Goal: Transaction & Acquisition: Obtain resource

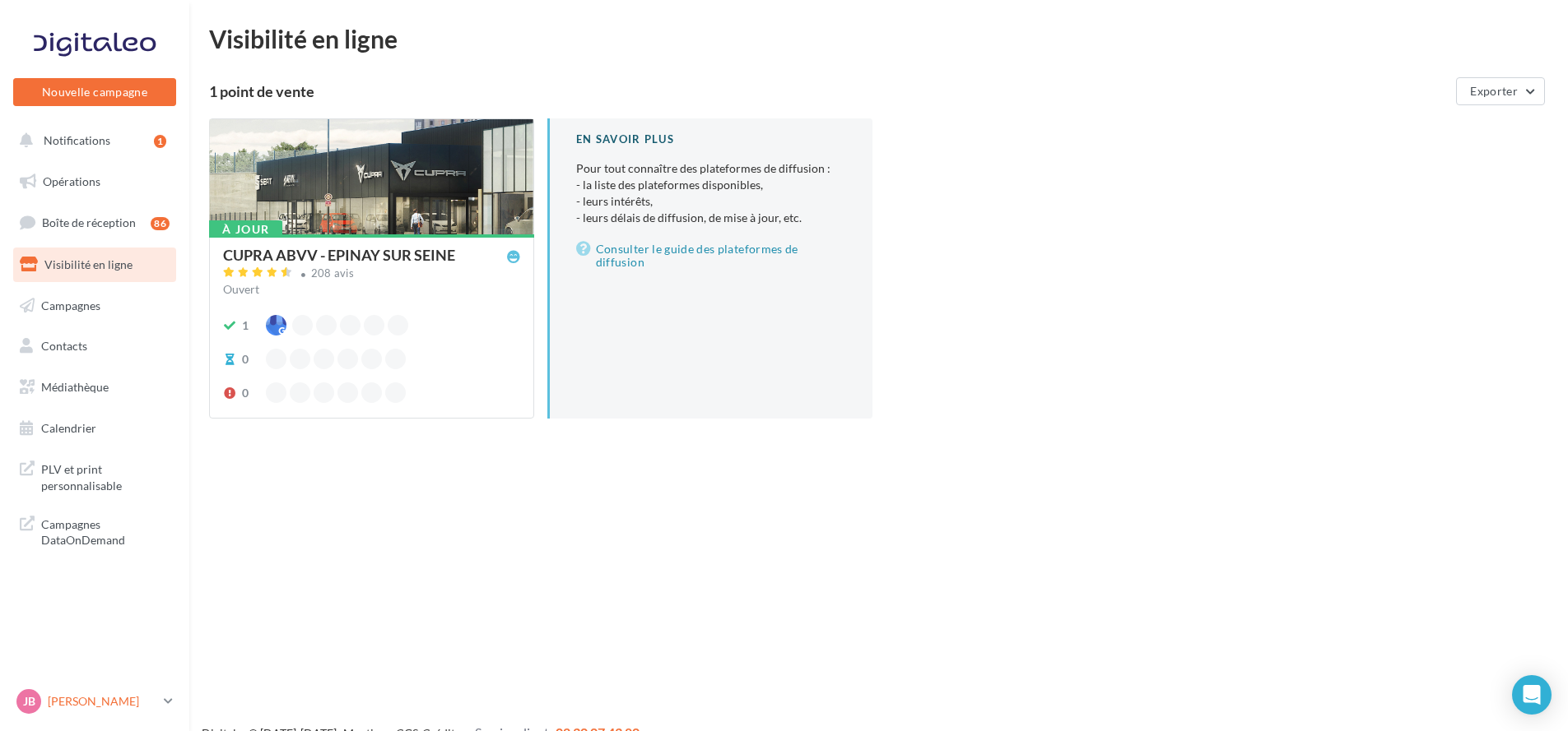
click at [84, 692] on div "JB Justine BOURGEOIS cupra_epinaysurseine" at bounding box center [87, 702] width 141 height 25
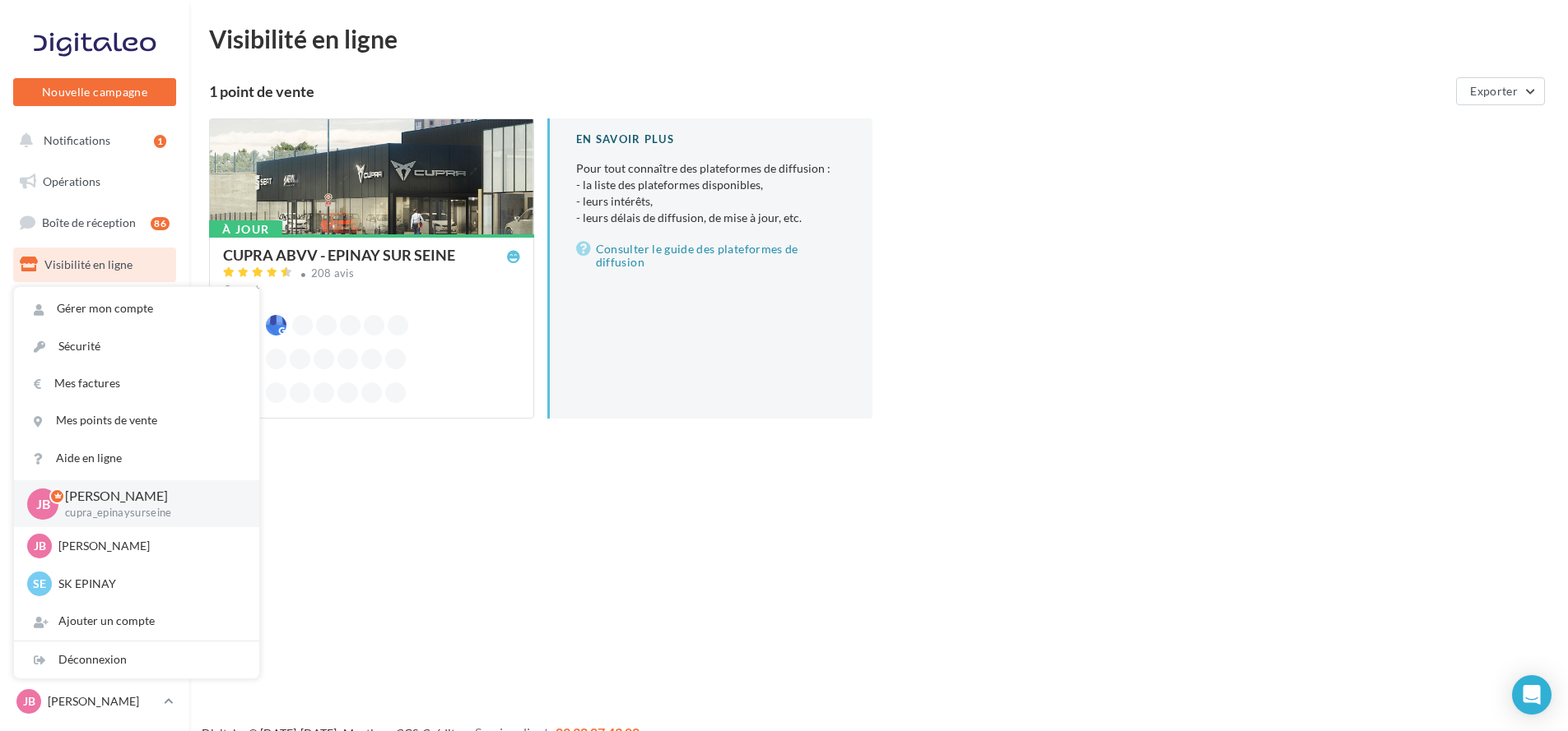
click at [673, 536] on div "Nouvelle campagne Nouvelle campagne Notifications 1 Opérations Boîte de récepti…" at bounding box center [784, 392] width 1568 height 731
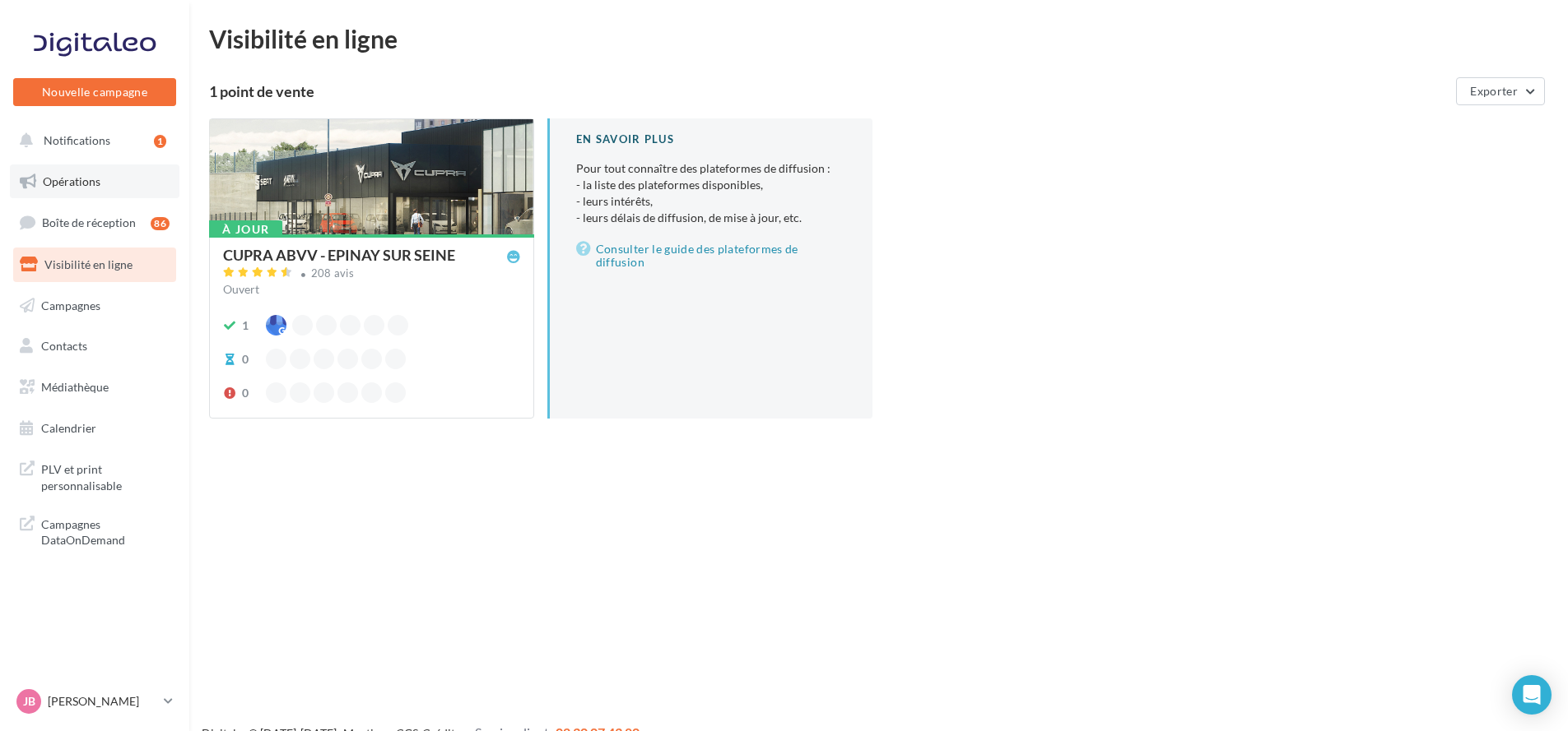
click at [124, 170] on link "Opérations" at bounding box center [94, 181] width 169 height 34
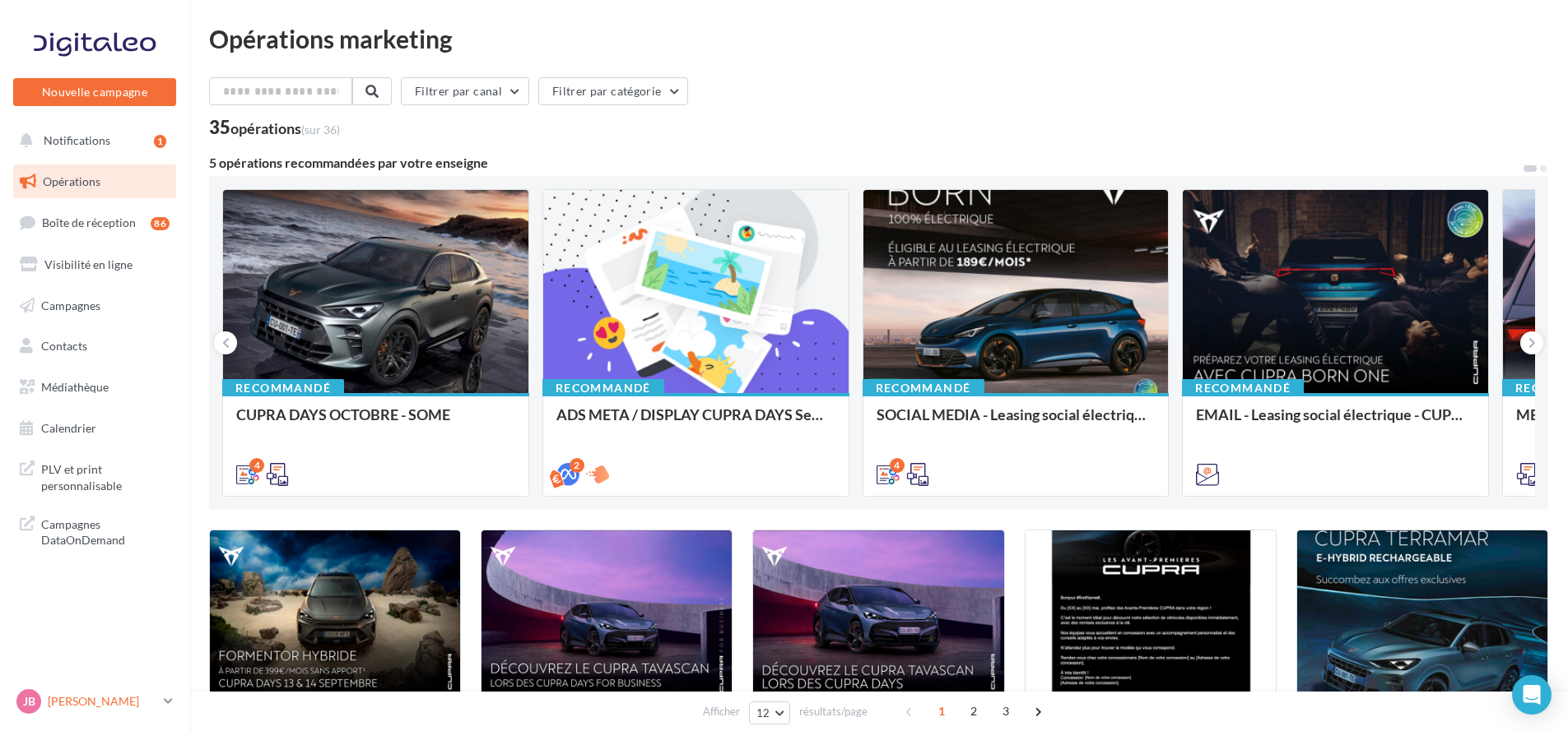
click at [106, 705] on p "[PERSON_NAME]" at bounding box center [102, 701] width 110 height 17
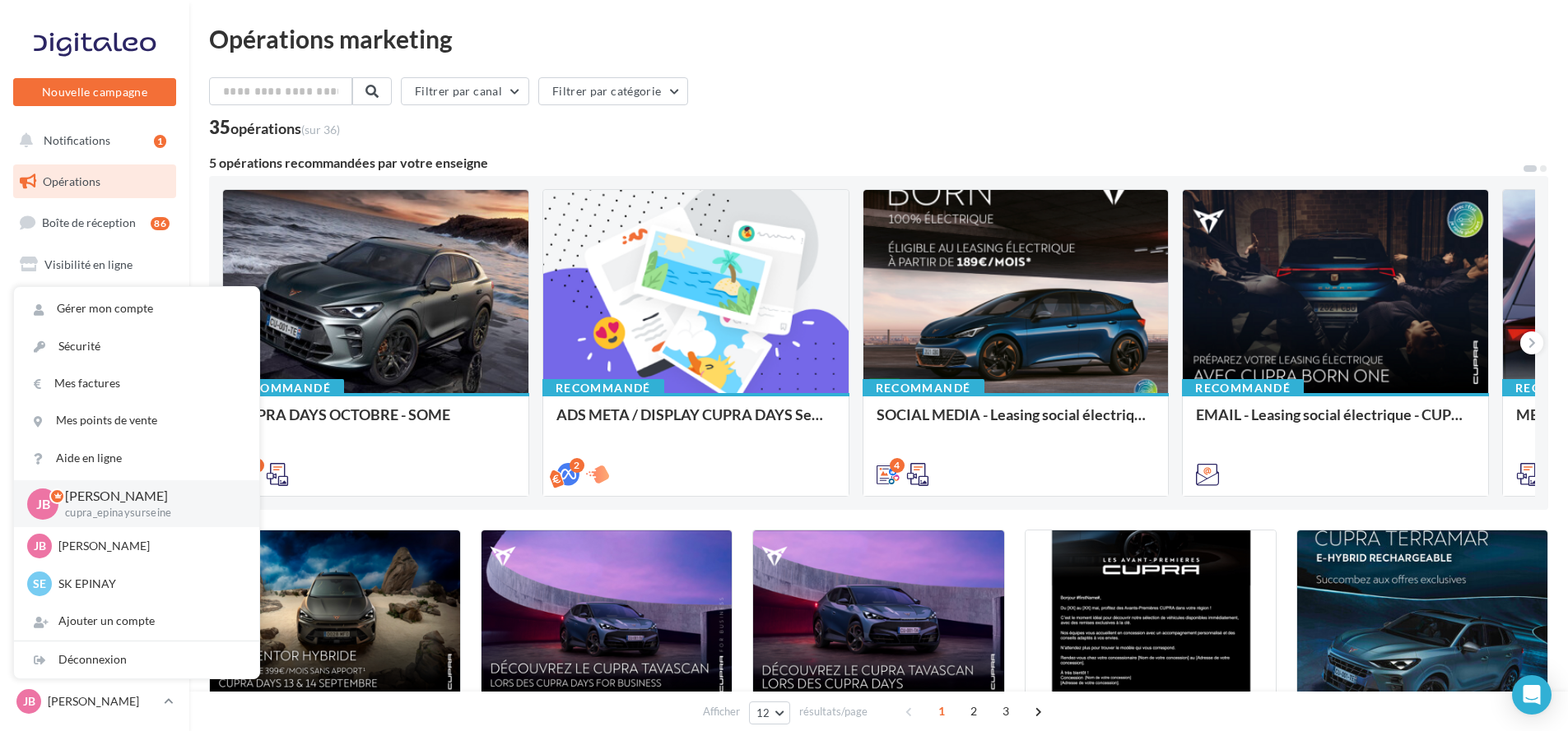
click at [783, 82] on div "Filtrer par canal Filtrer par catégorie" at bounding box center [878, 94] width 1339 height 34
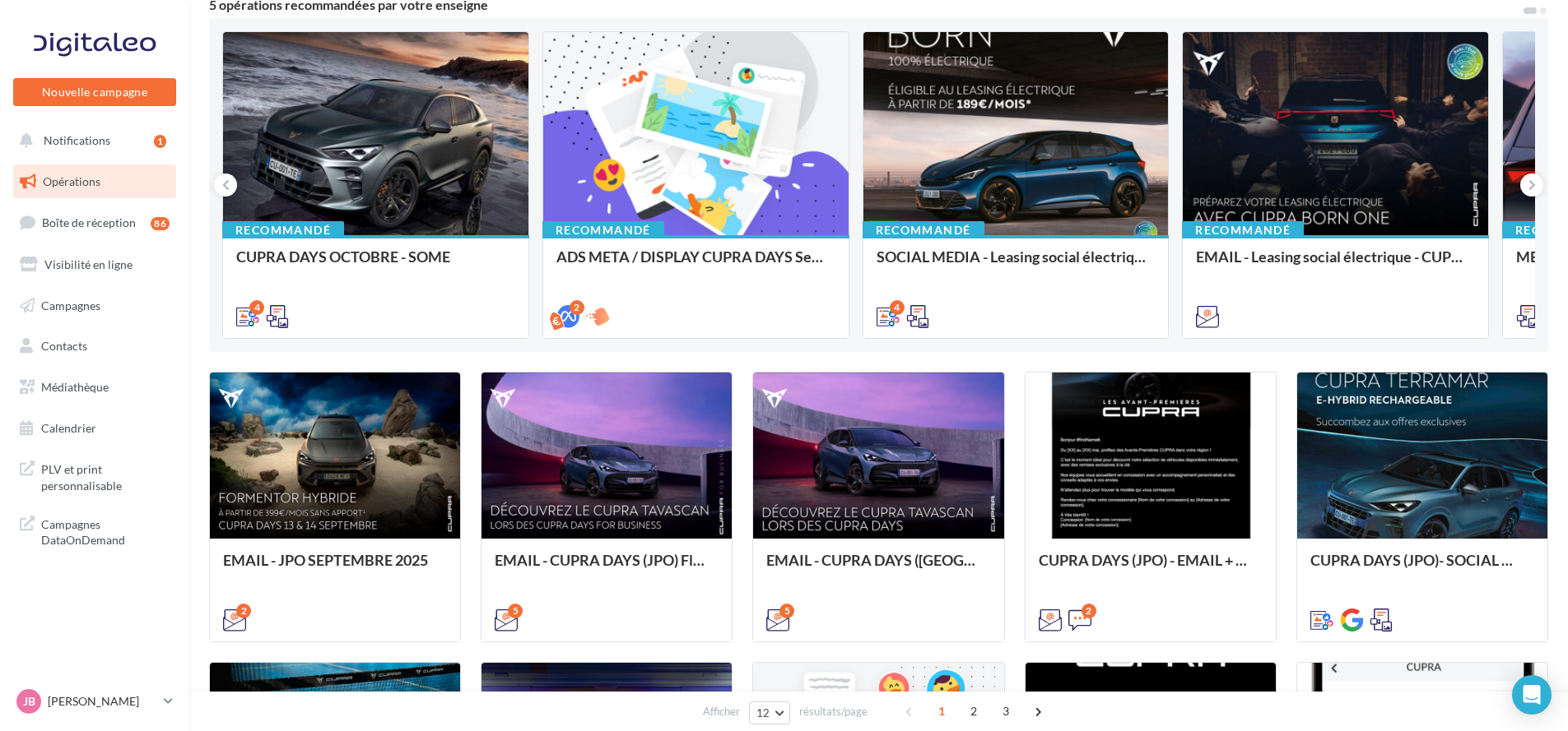
scroll to position [46, 0]
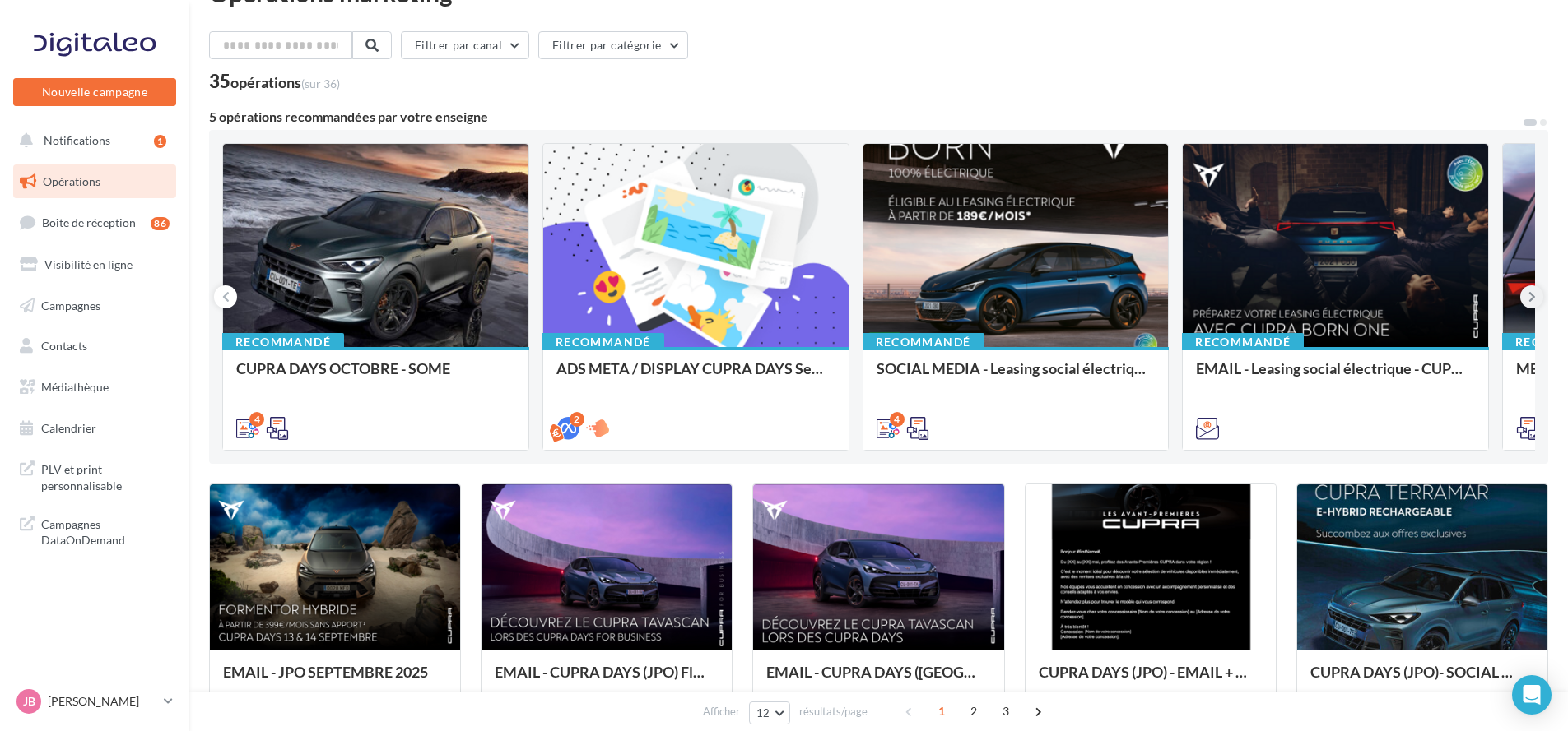
click at [1525, 296] on button at bounding box center [1532, 297] width 23 height 23
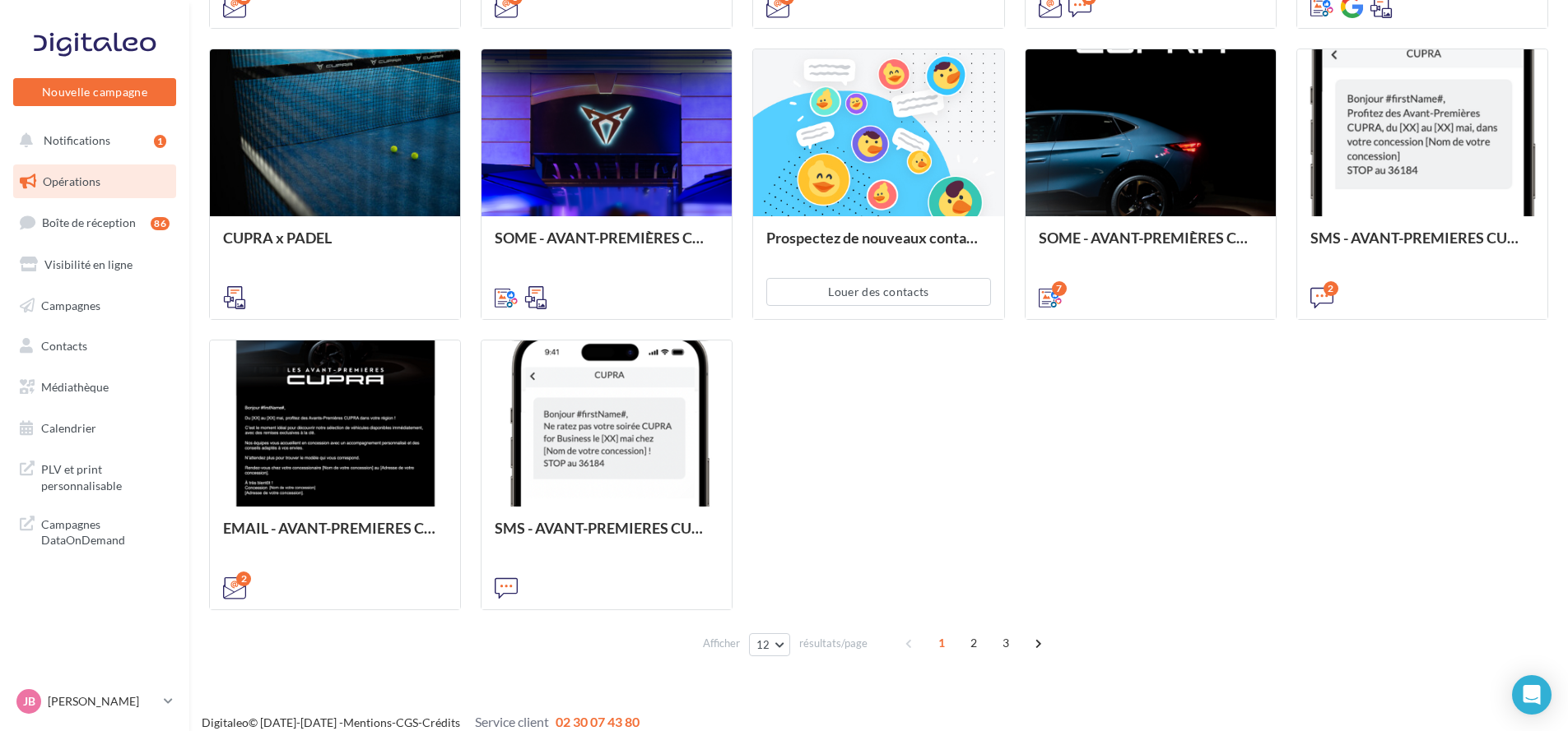
scroll to position [786, 0]
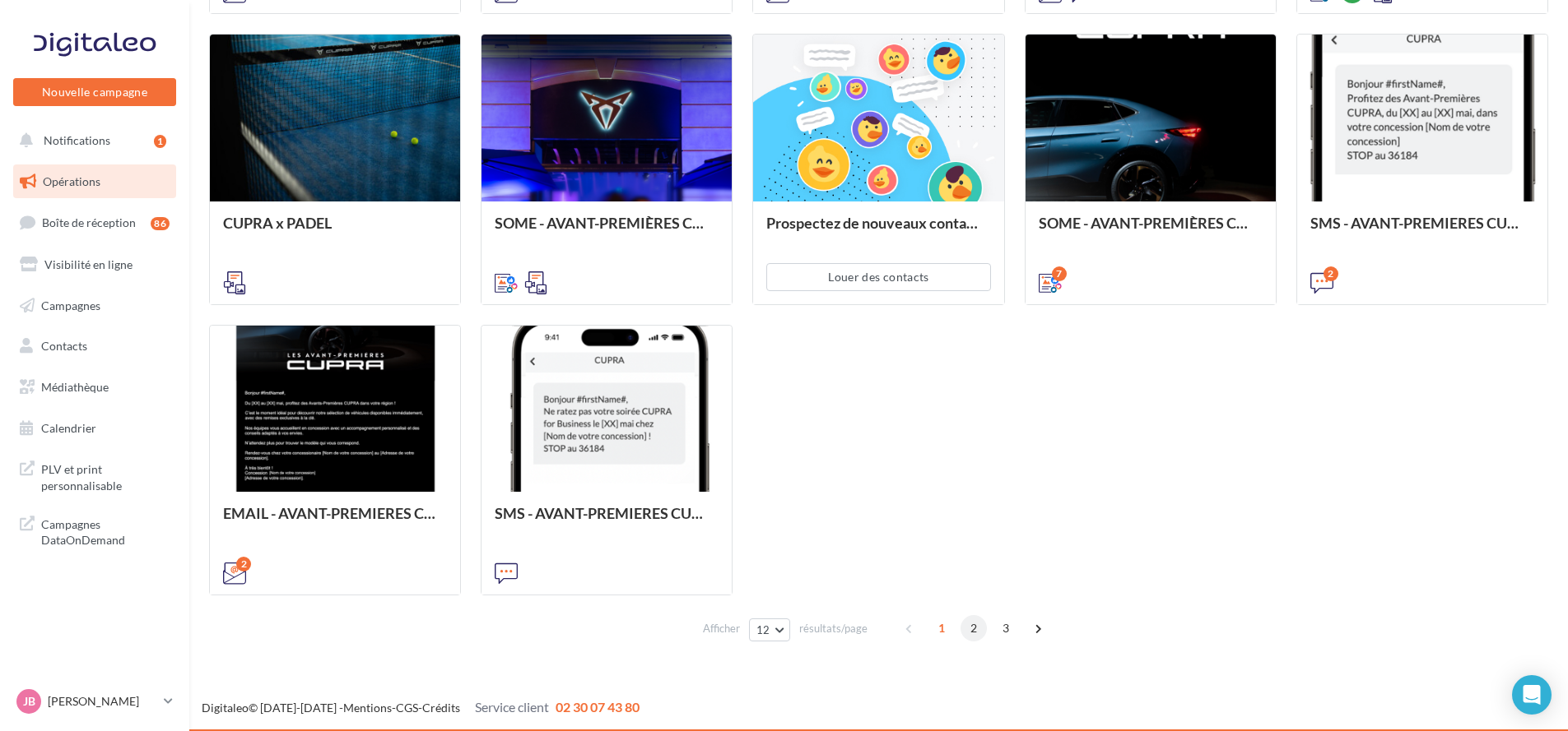
click at [973, 637] on span "2" at bounding box center [973, 628] width 26 height 26
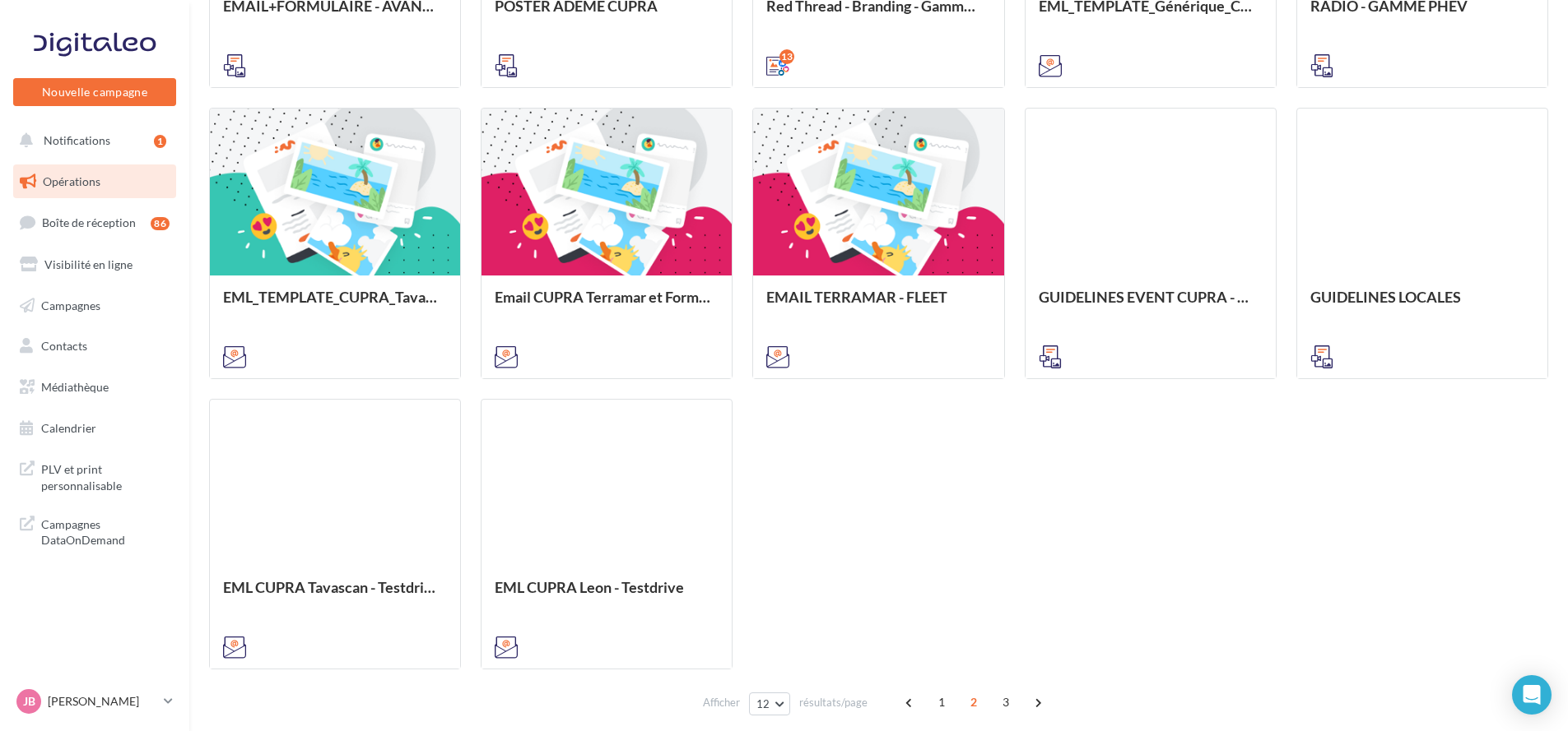
scroll to position [741, 0]
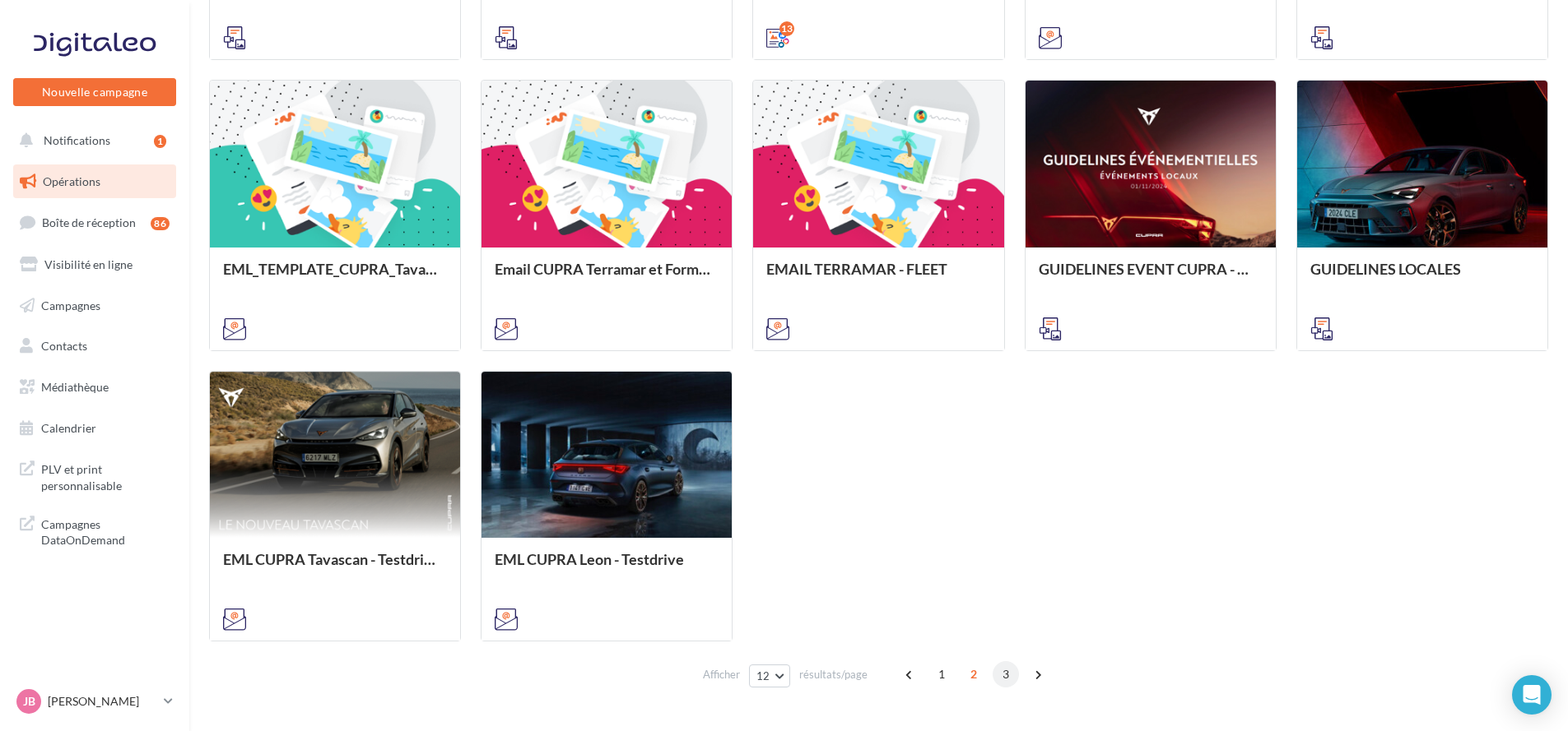
click at [1012, 676] on span "3" at bounding box center [1006, 675] width 26 height 26
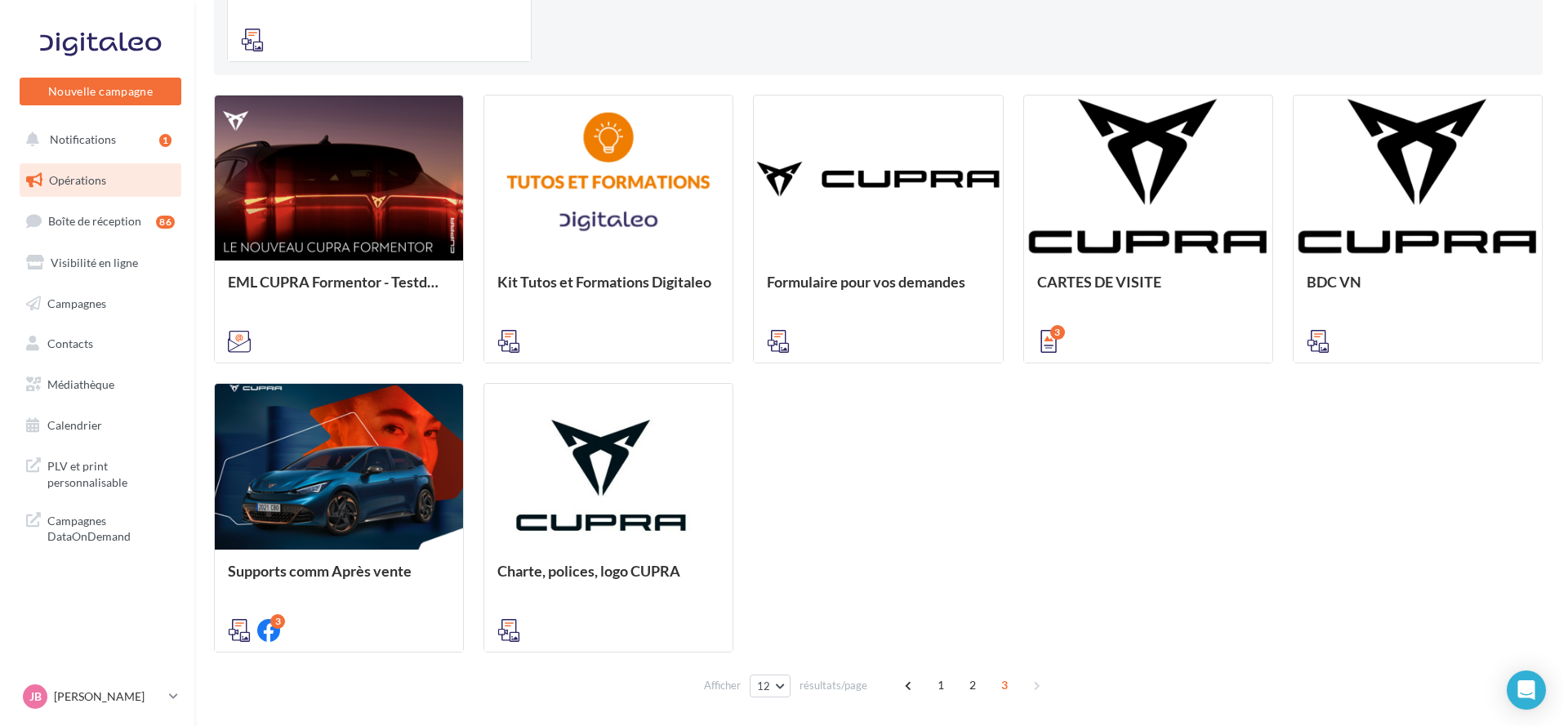
scroll to position [493, 0]
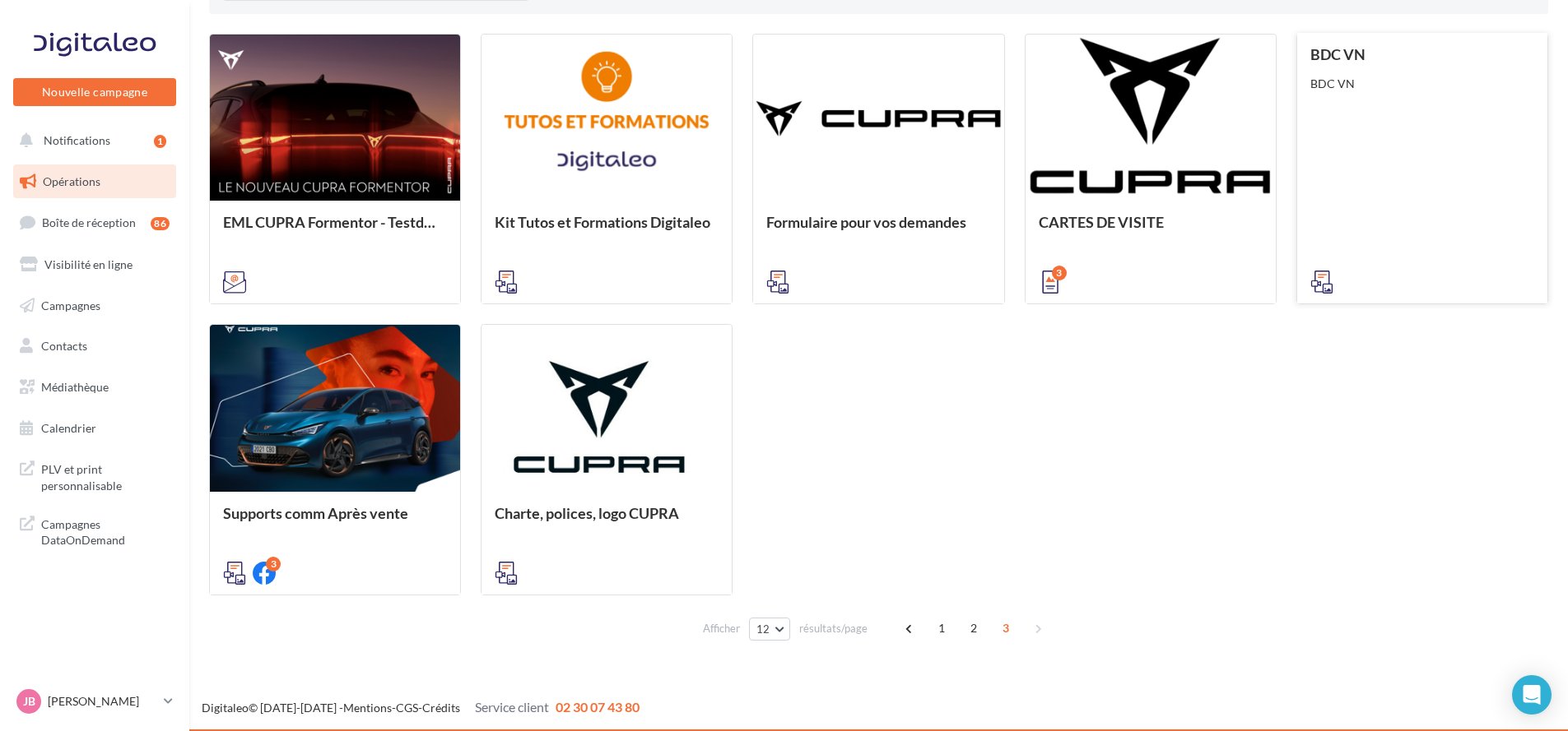
click at [1485, 152] on div "BDC VN BDC VN" at bounding box center [1422, 167] width 224 height 243
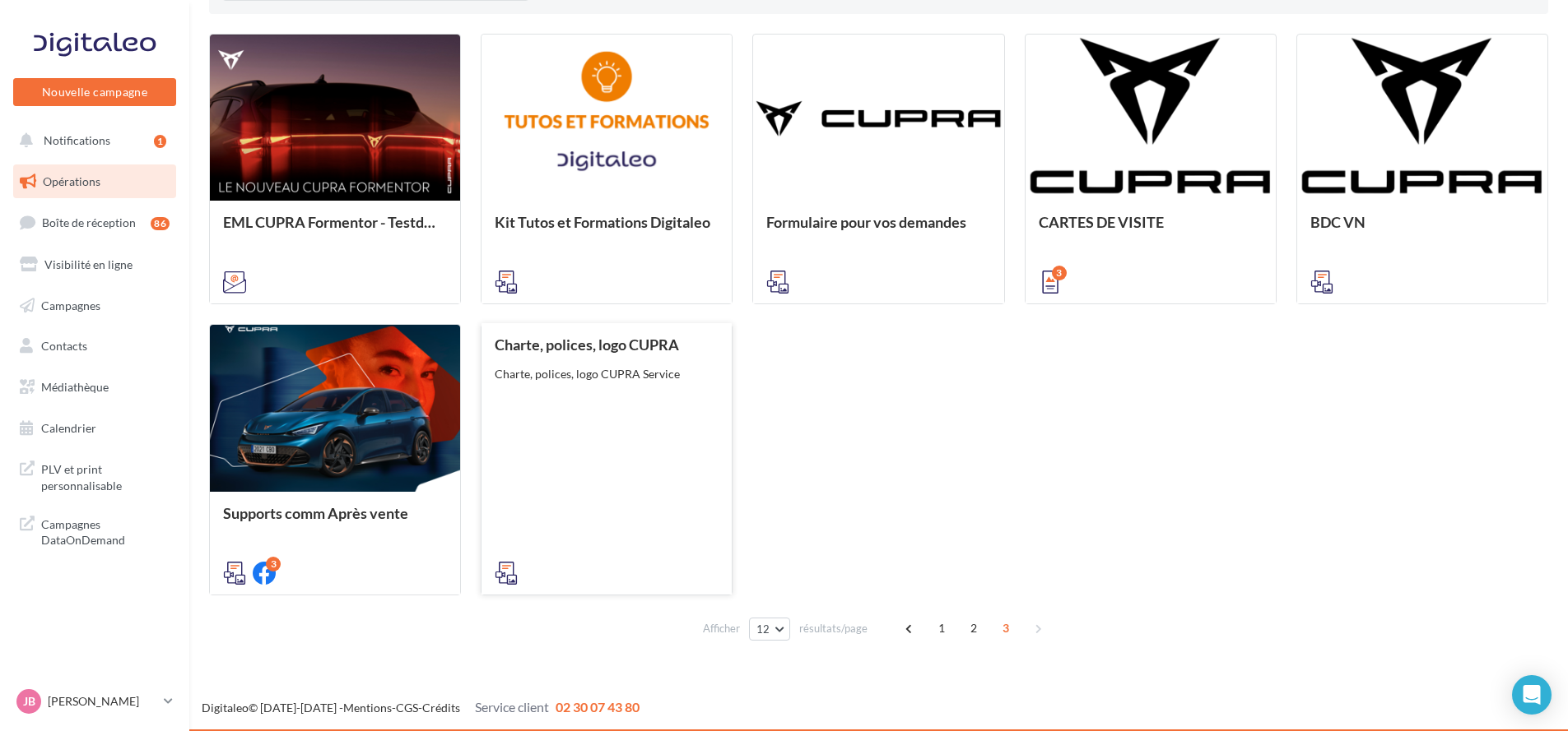
click at [587, 444] on div "Charte, polices, logo CUPRA Charte, polices, logo CUPRA Service" at bounding box center [606, 458] width 224 height 243
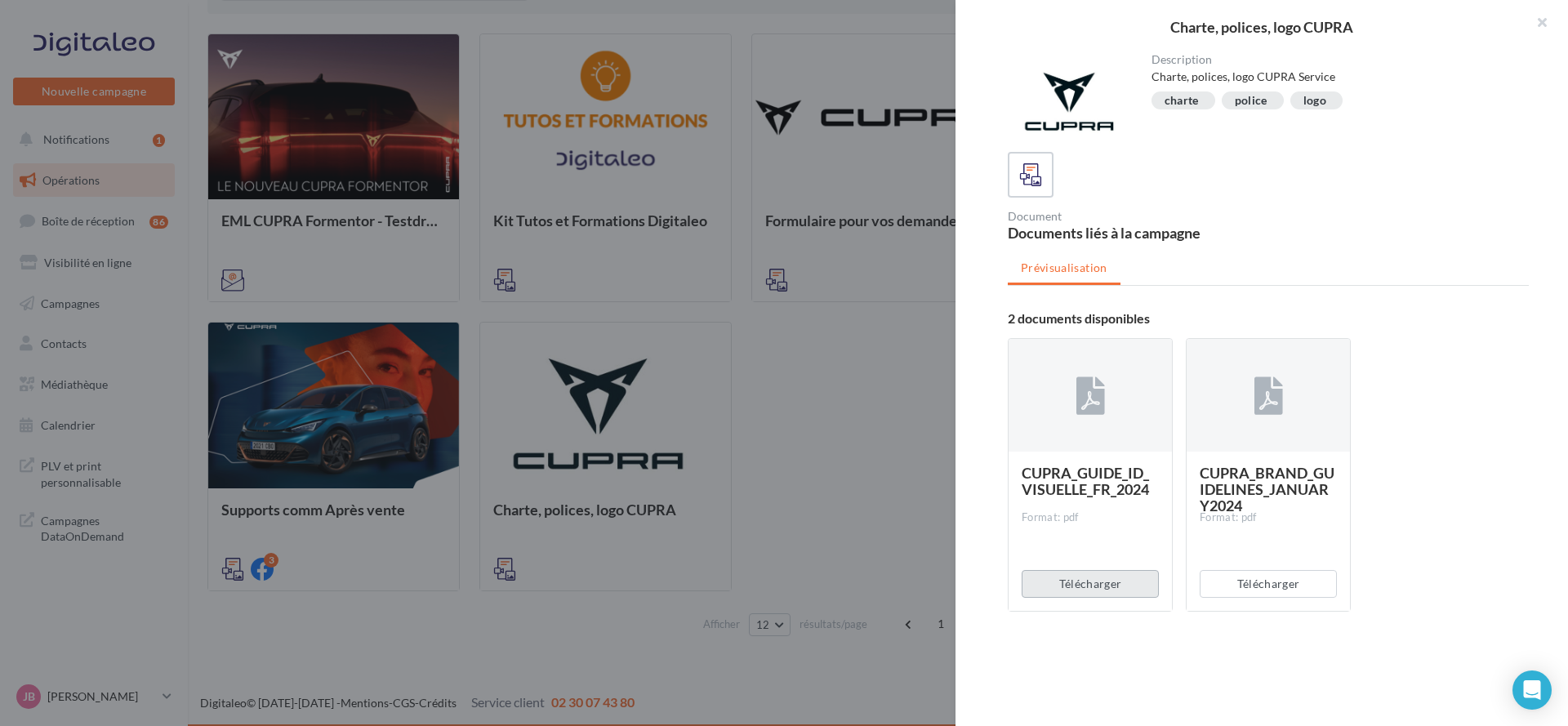
click at [1109, 596] on button "Télécharger" at bounding box center [1090, 584] width 137 height 28
click at [1290, 587] on button "Télécharger" at bounding box center [1269, 584] width 137 height 28
click at [1098, 581] on button "Télécharger" at bounding box center [1090, 584] width 137 height 28
click at [1295, 599] on div "Télécharger" at bounding box center [1269, 584] width 164 height 54
click at [1250, 588] on button "Télécharger" at bounding box center [1269, 584] width 137 height 28
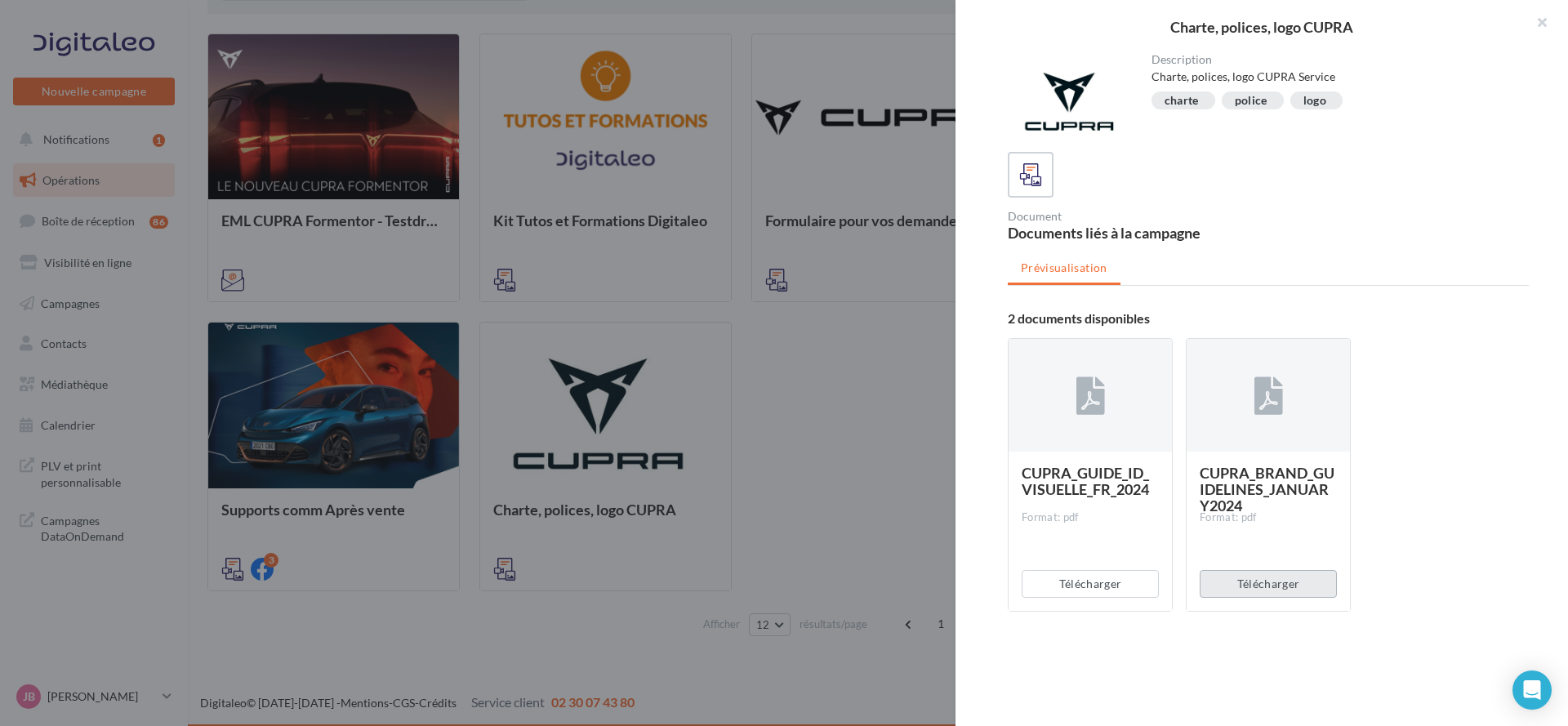
click at [1250, 588] on button "Télécharger" at bounding box center [1269, 584] width 137 height 28
click at [1250, 588] on div "Télécharger" at bounding box center [1269, 584] width 164 height 54
click at [958, 580] on div "Description Charte, polices, logo CUPRA Service charte police logo Document Doc…" at bounding box center [1268, 364] width 626 height 620
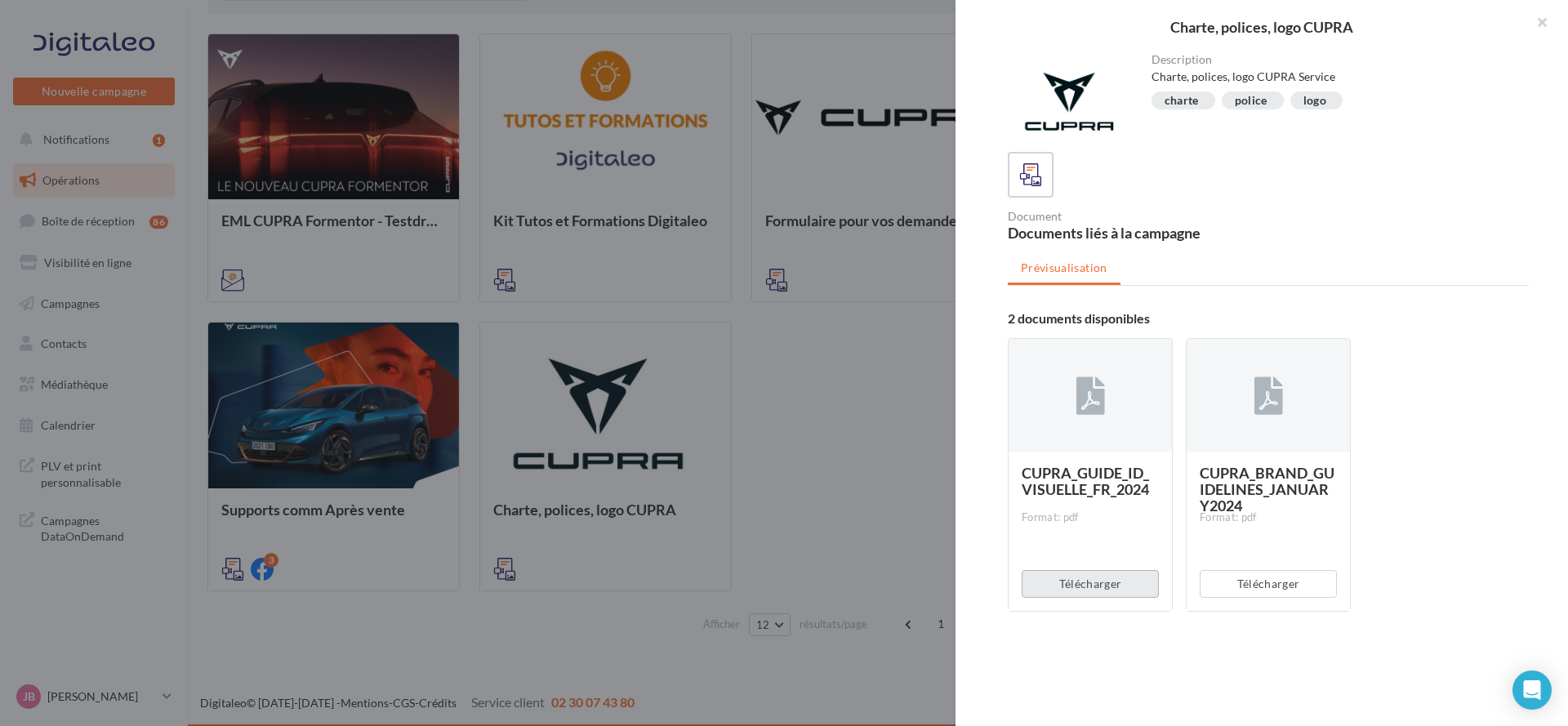
click at [1073, 574] on button "Télécharger" at bounding box center [1090, 584] width 137 height 28
click at [1261, 597] on div "Télécharger" at bounding box center [1269, 584] width 164 height 54
click at [1273, 579] on button "Télécharger" at bounding box center [1269, 584] width 137 height 28
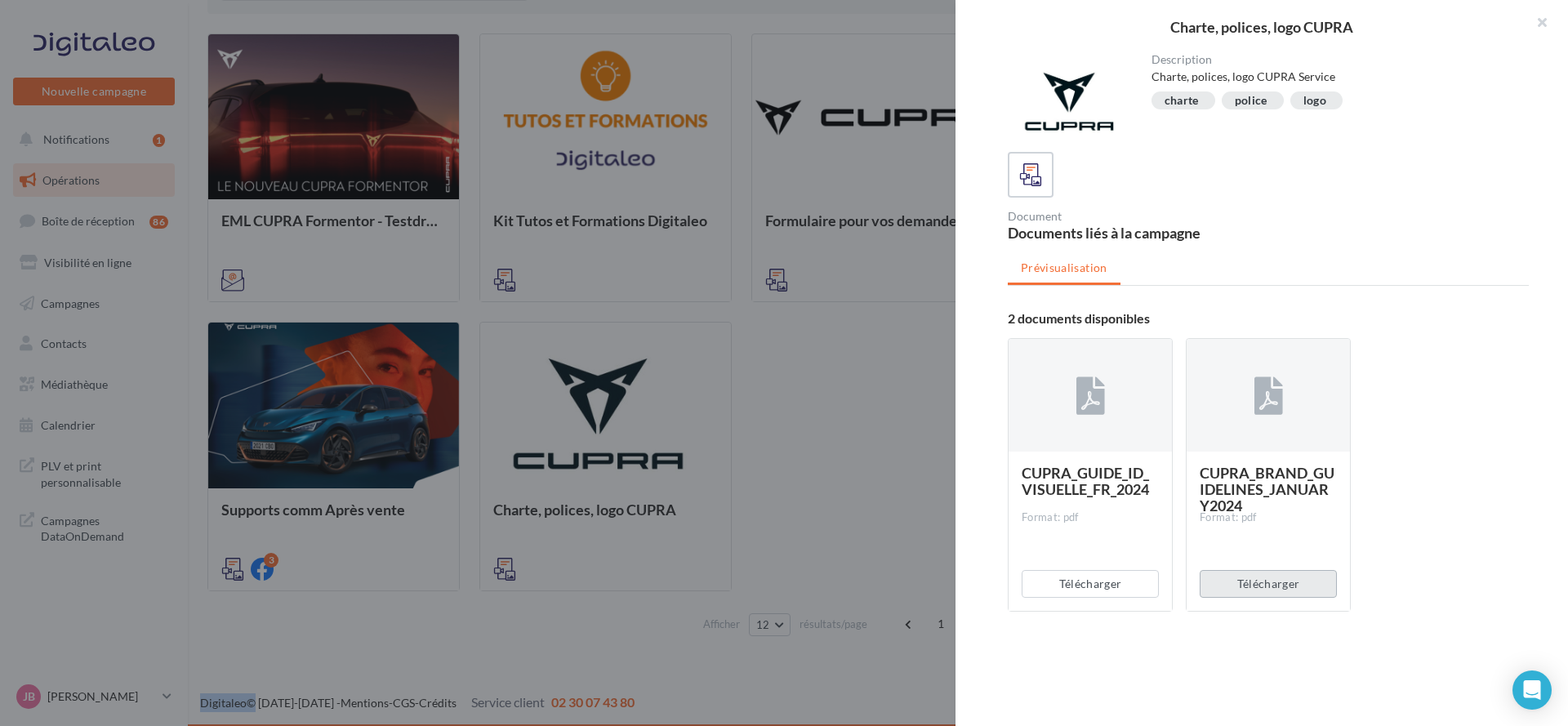
click at [1273, 579] on div "Télécharger" at bounding box center [1269, 584] width 164 height 54
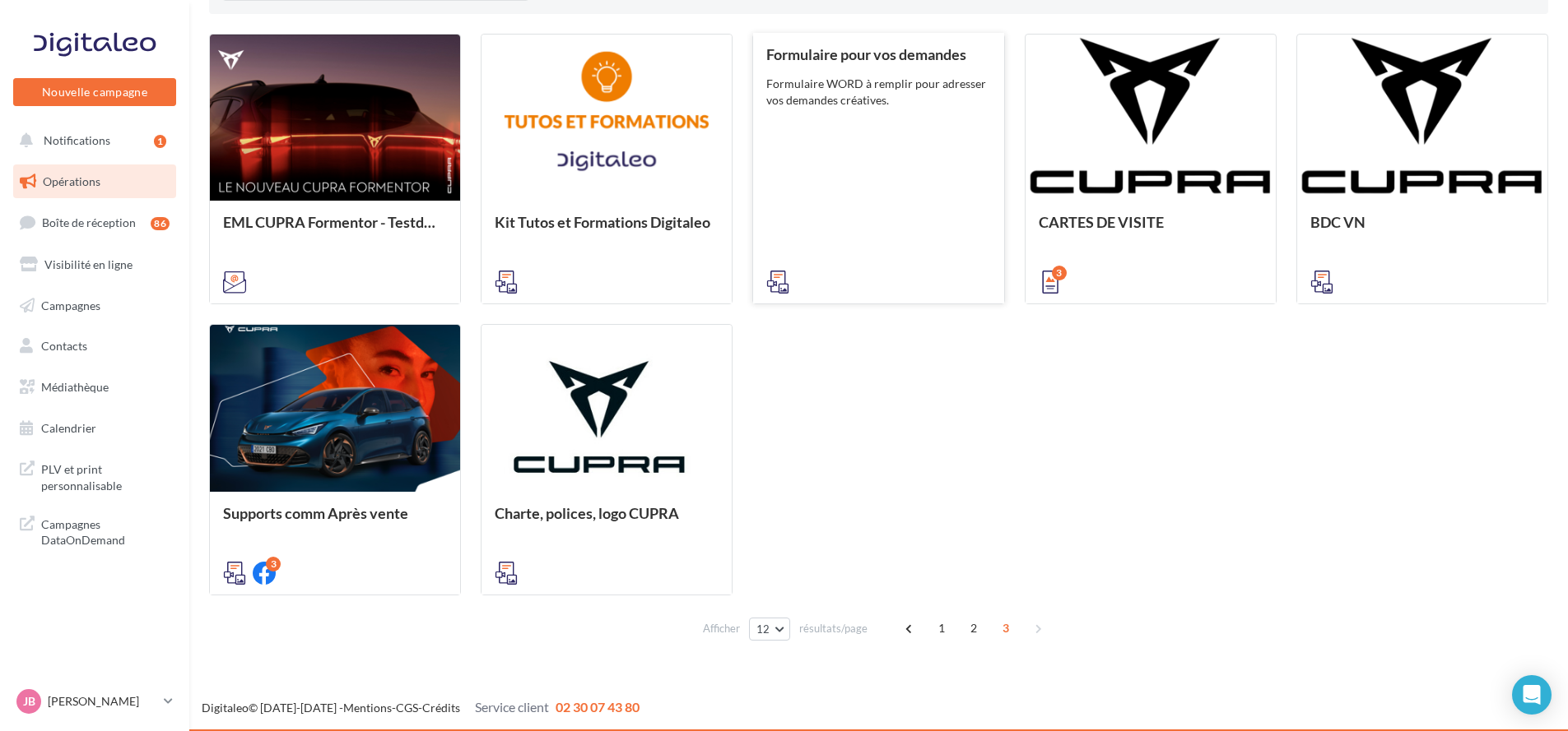
click at [946, 126] on div "Formulaire pour vos demandes Formulaire WORD à remplir pour adresser vos demand…" at bounding box center [878, 167] width 224 height 243
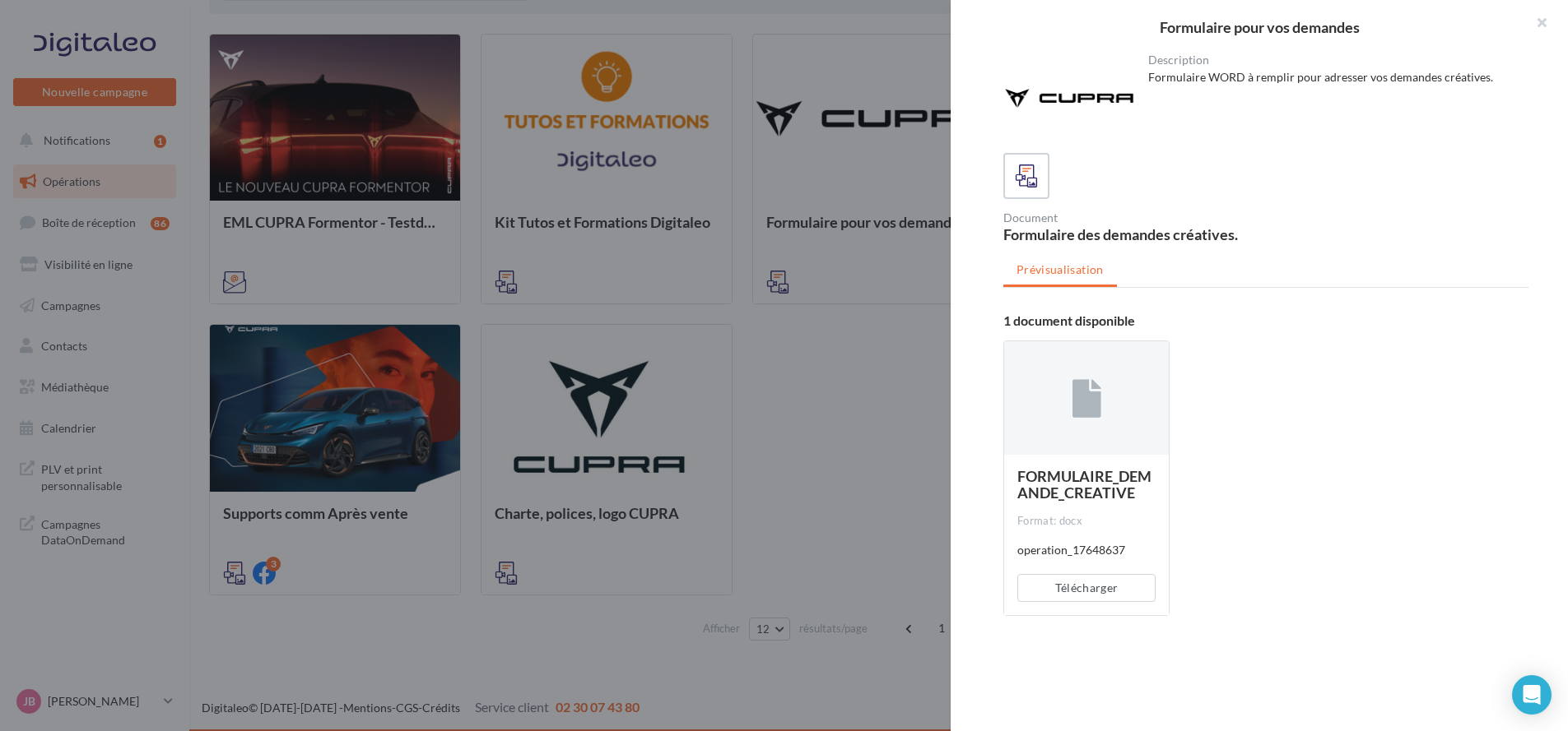
click at [825, 256] on div at bounding box center [784, 366] width 1568 height 731
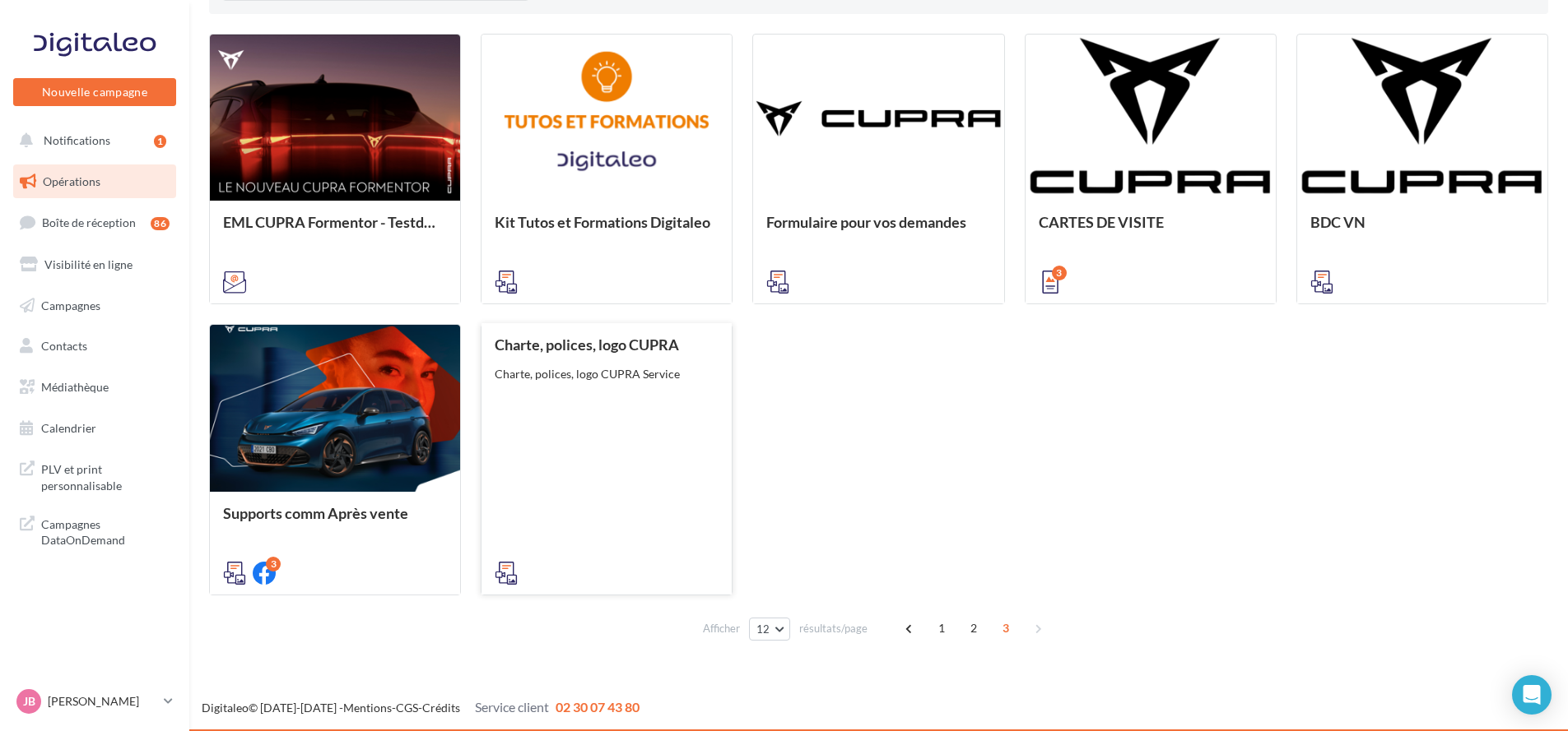
click at [545, 357] on div "Charte, polices, logo CUPRA Charte, polices, logo CUPRA Service" at bounding box center [606, 458] width 224 height 243
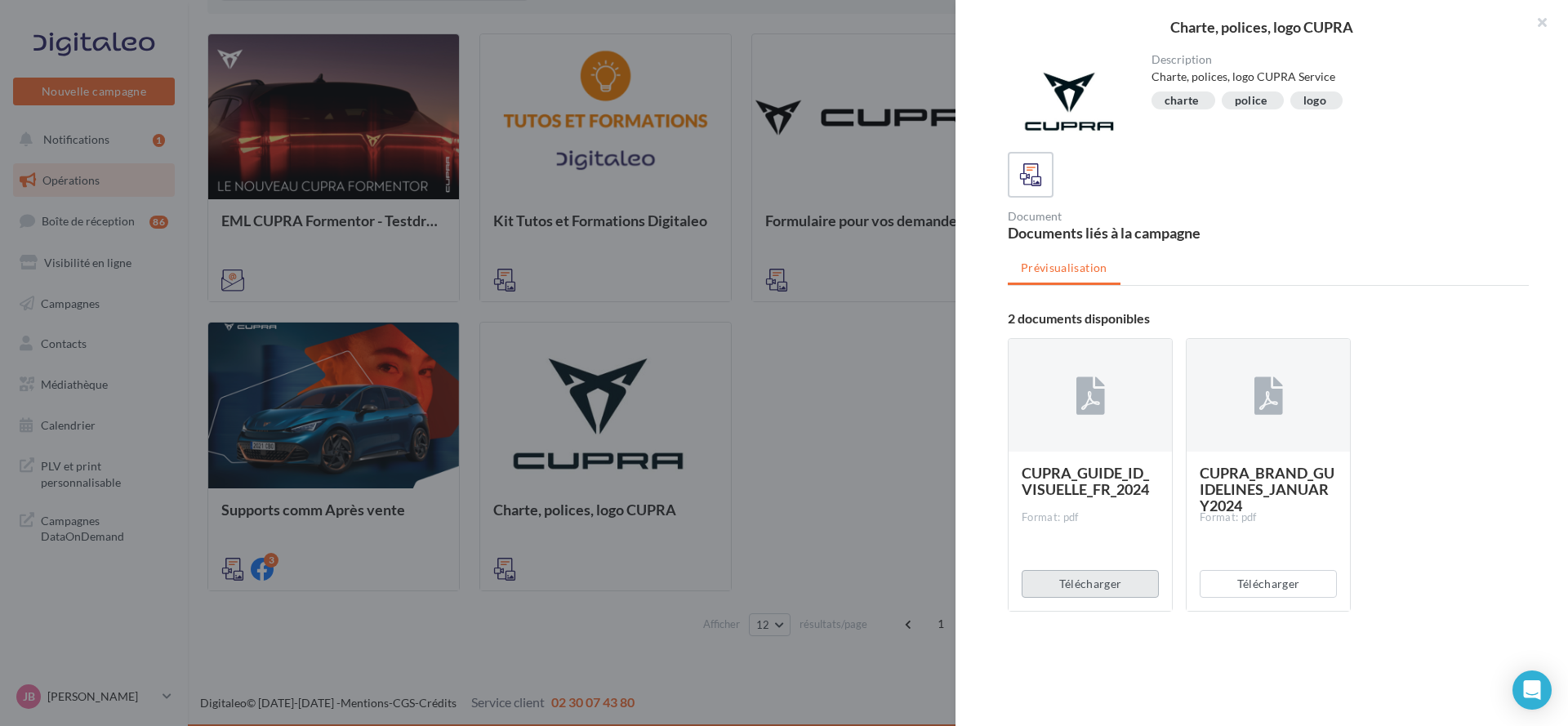
click at [1118, 578] on button "Télécharger" at bounding box center [1090, 584] width 137 height 28
click at [1118, 578] on div "Télécharger" at bounding box center [1090, 584] width 164 height 54
click at [1118, 578] on button "Télécharger" at bounding box center [1090, 584] width 137 height 28
click at [1096, 574] on button "Télécharger" at bounding box center [1090, 584] width 137 height 28
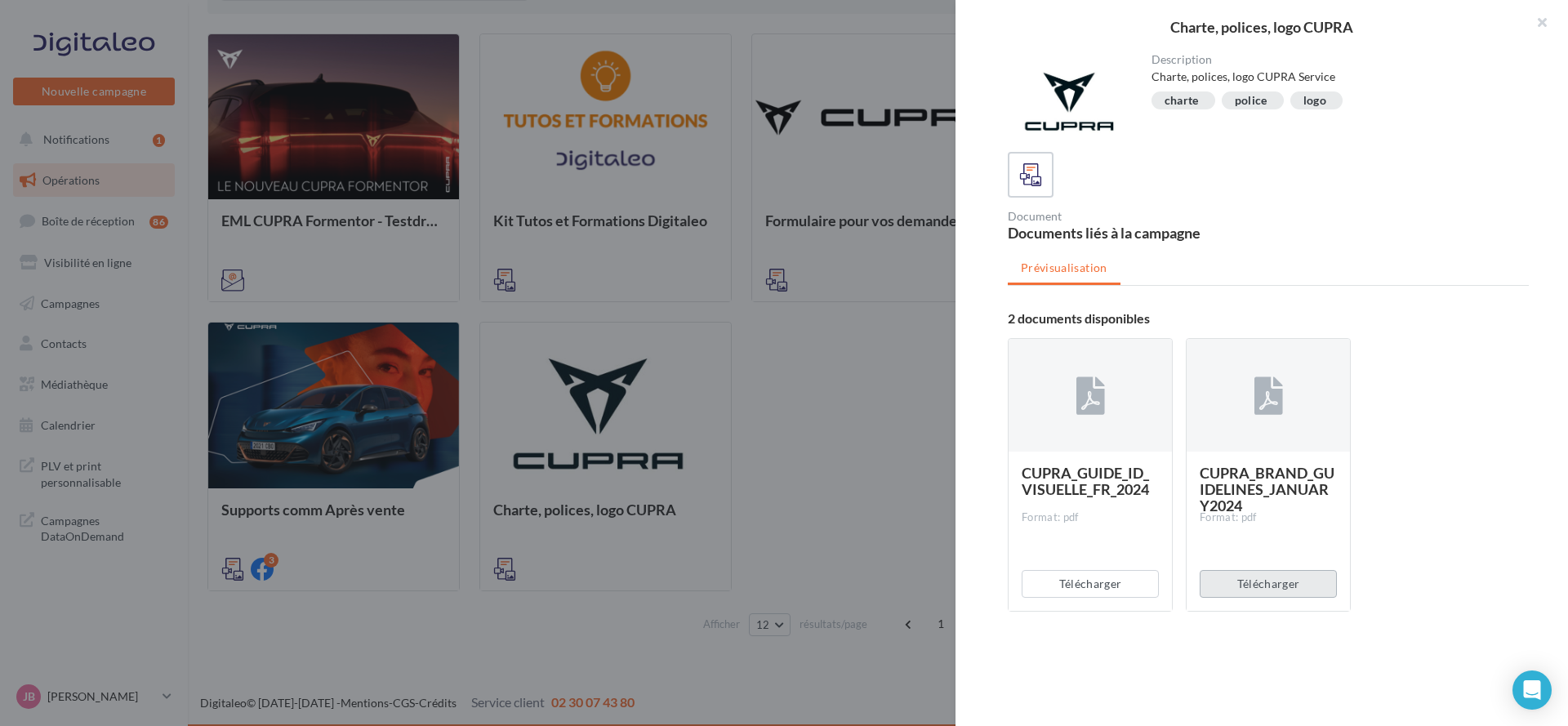
click at [1266, 588] on button "Télécharger" at bounding box center [1269, 584] width 137 height 28
click at [1265, 589] on button "Télécharger" at bounding box center [1269, 584] width 137 height 28
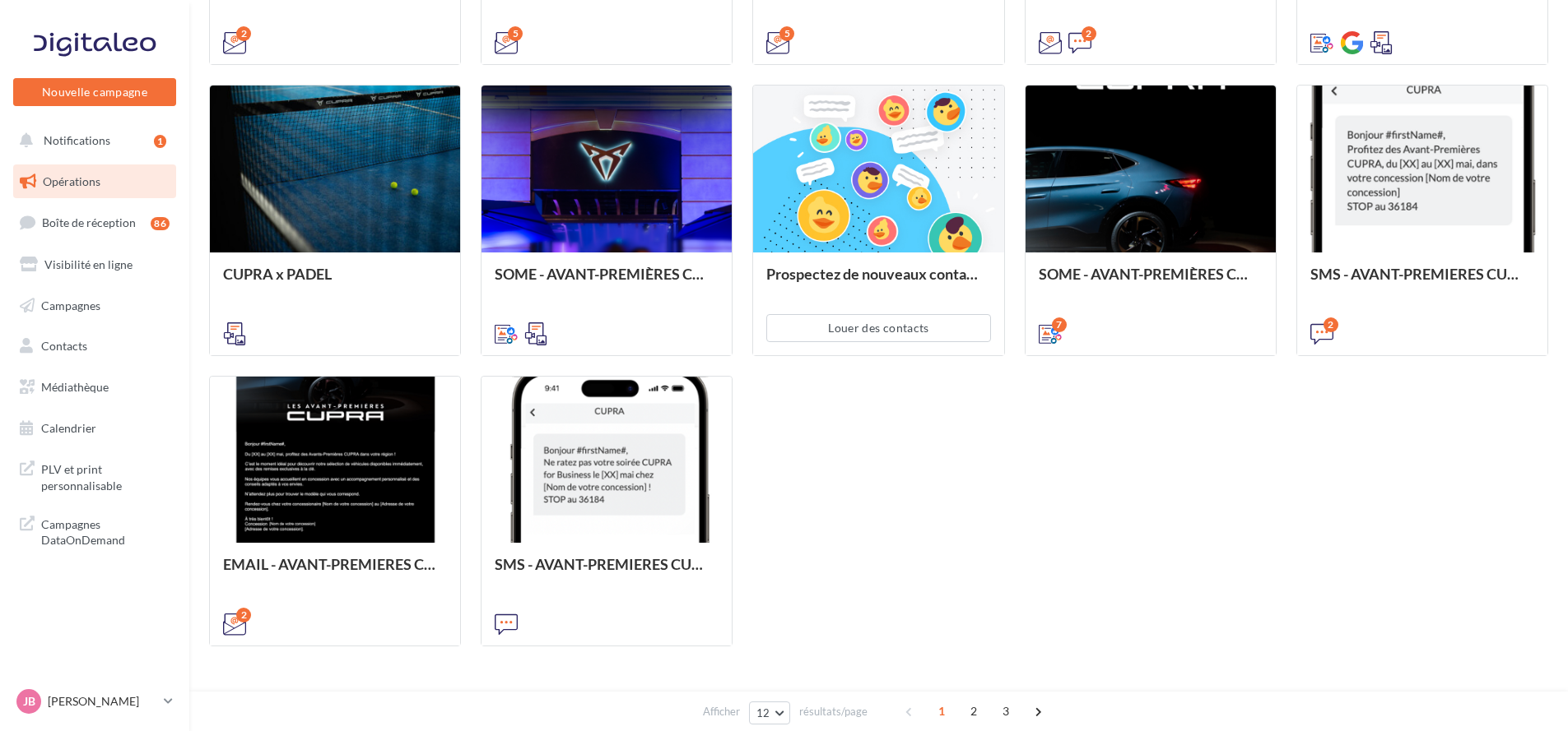
scroll to position [786, 0]
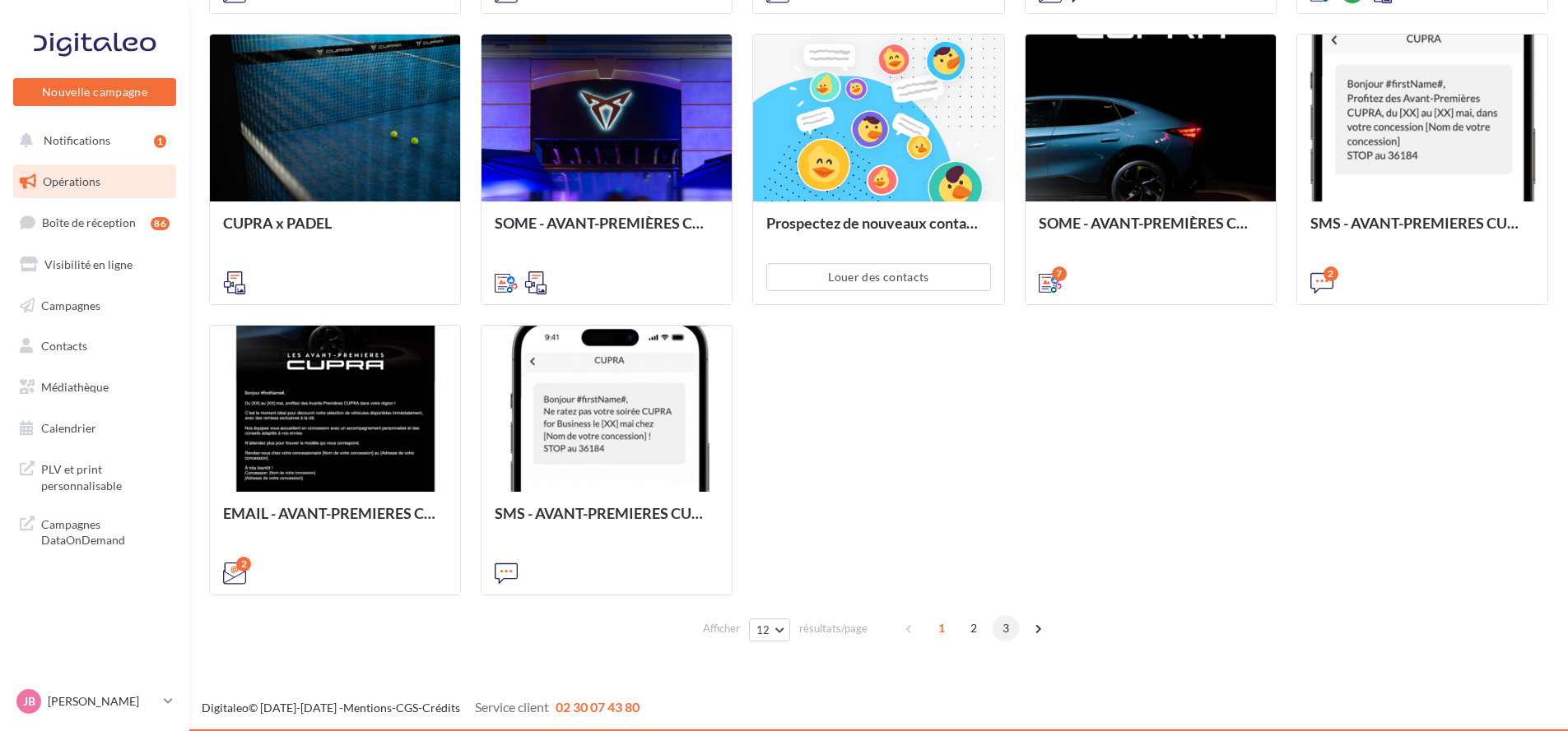
click at [1002, 629] on span "3" at bounding box center [1006, 628] width 26 height 26
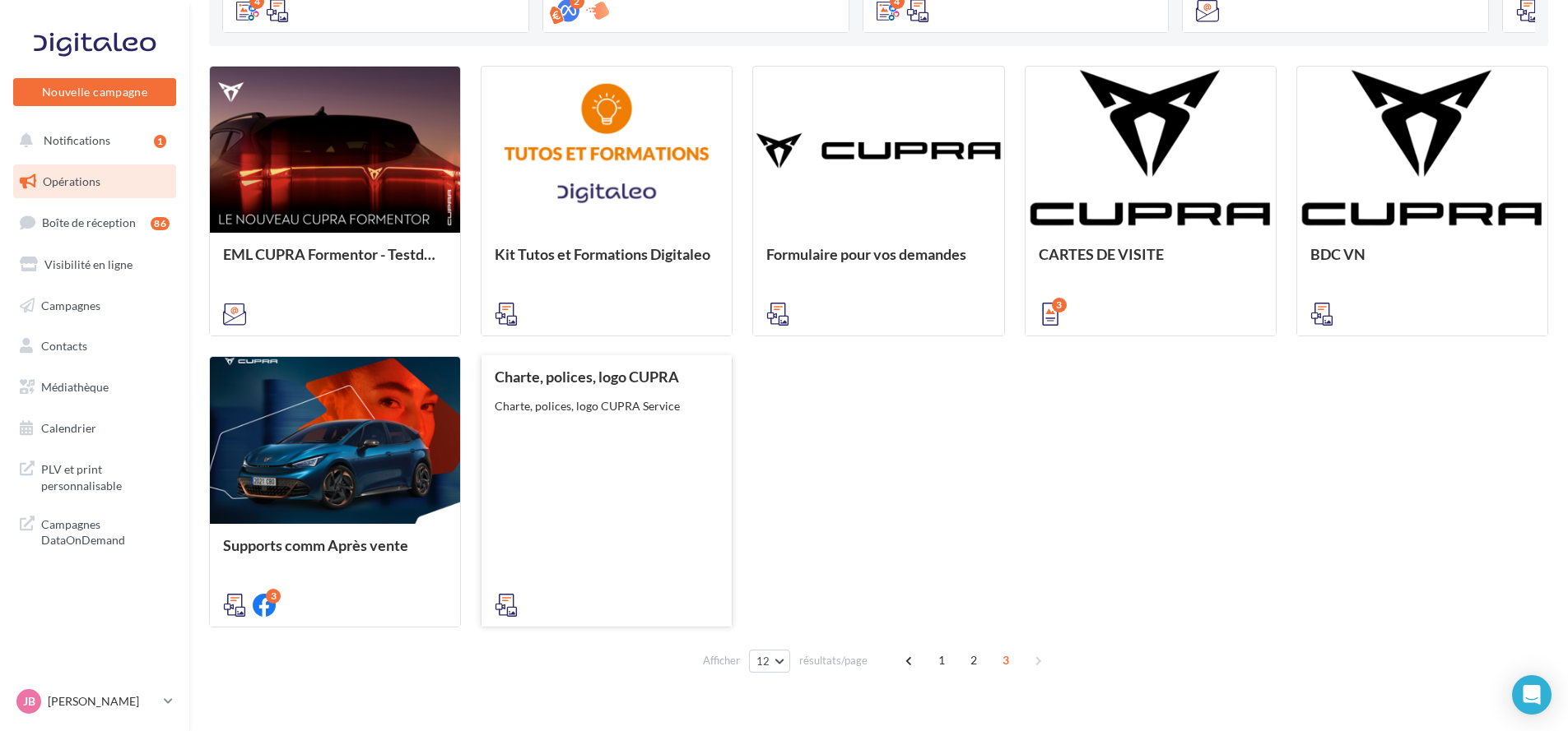
click at [630, 439] on div "Charte, polices, logo CUPRA Charte, polices, logo CUPRA Service" at bounding box center [606, 490] width 224 height 243
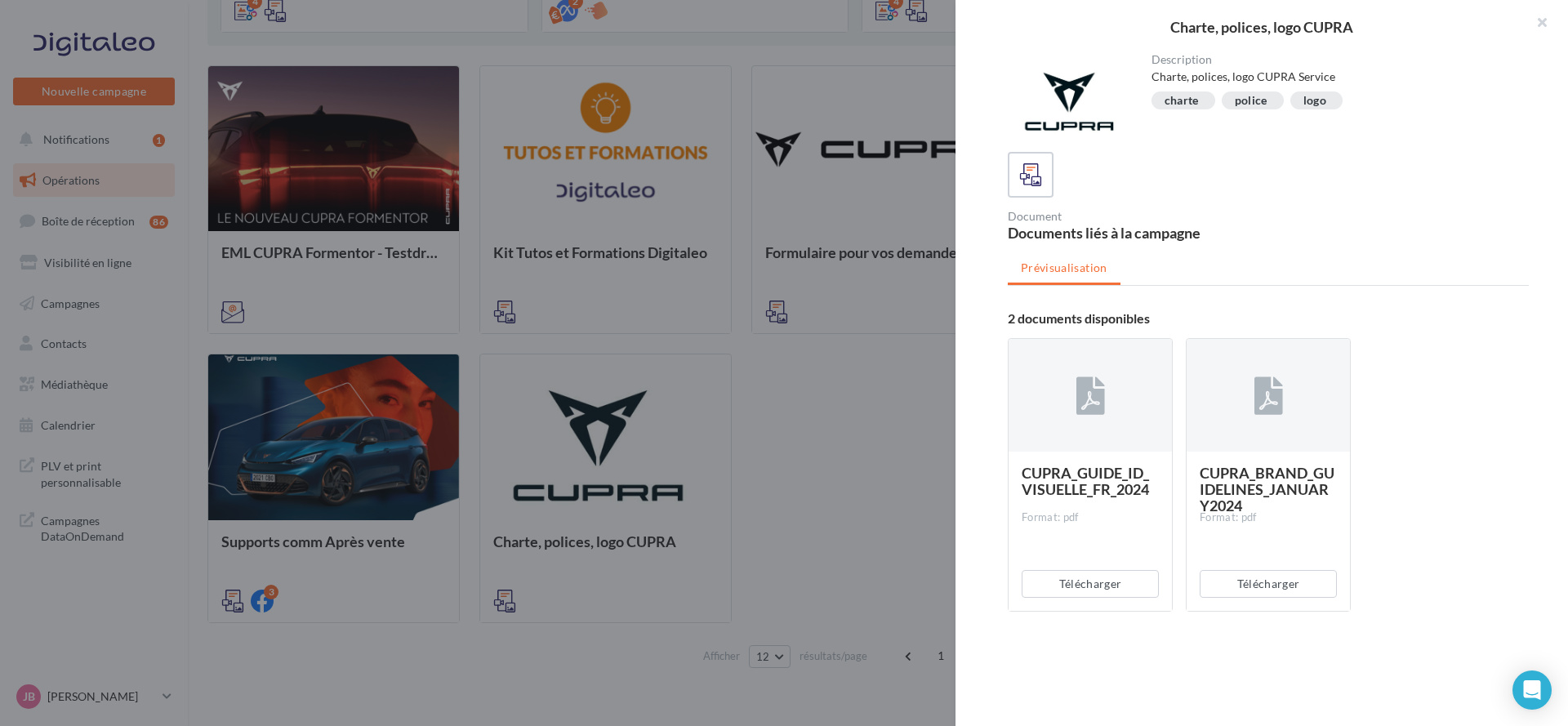
click at [1125, 434] on div at bounding box center [1090, 396] width 164 height 114
click at [1104, 590] on button "Télécharger" at bounding box center [1090, 584] width 137 height 28
click at [1303, 580] on button "Télécharger" at bounding box center [1269, 584] width 137 height 28
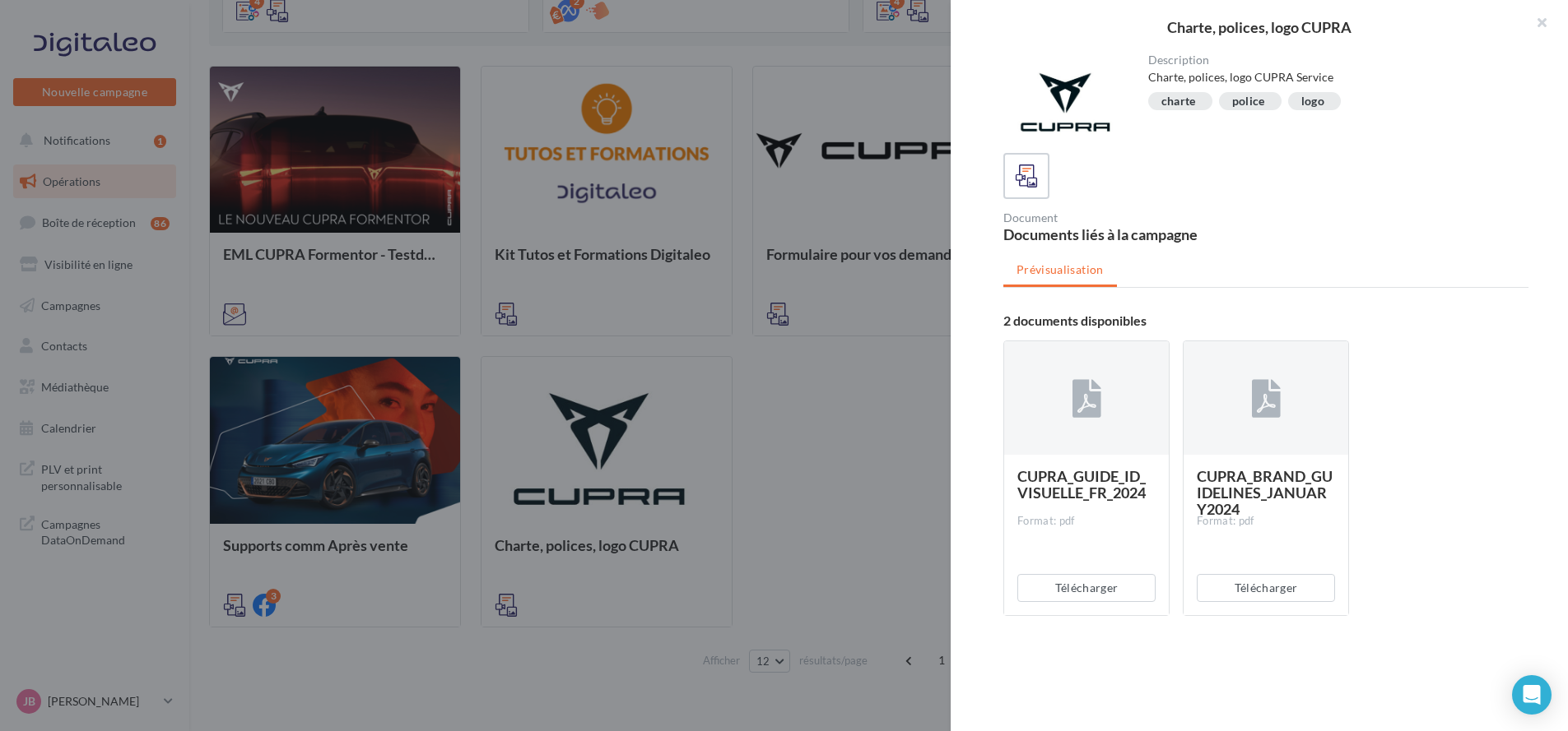
click at [846, 318] on div at bounding box center [784, 366] width 1568 height 731
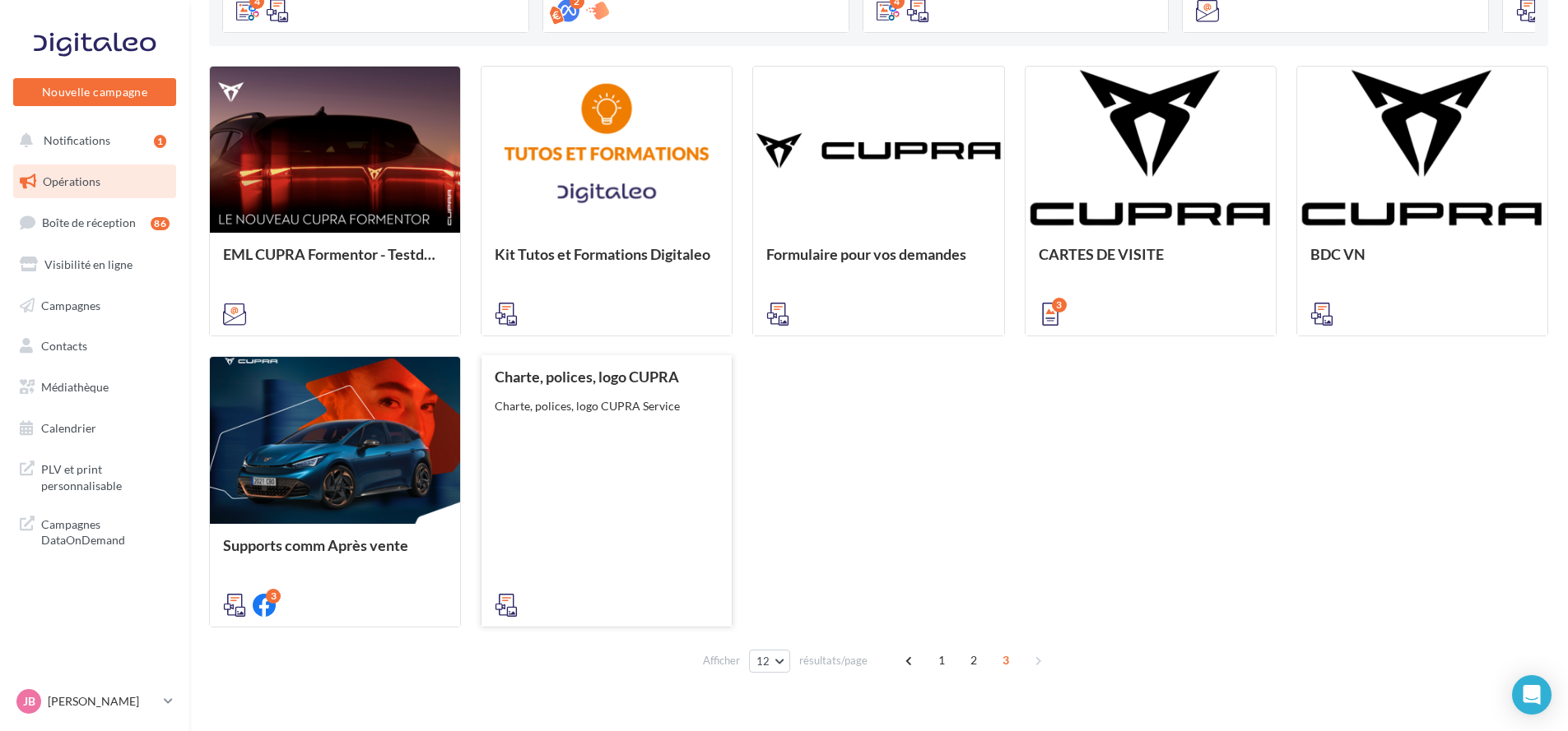
click at [595, 465] on div "Charte, polices, logo CUPRA Charte, polices, logo CUPRA Service" at bounding box center [606, 490] width 224 height 243
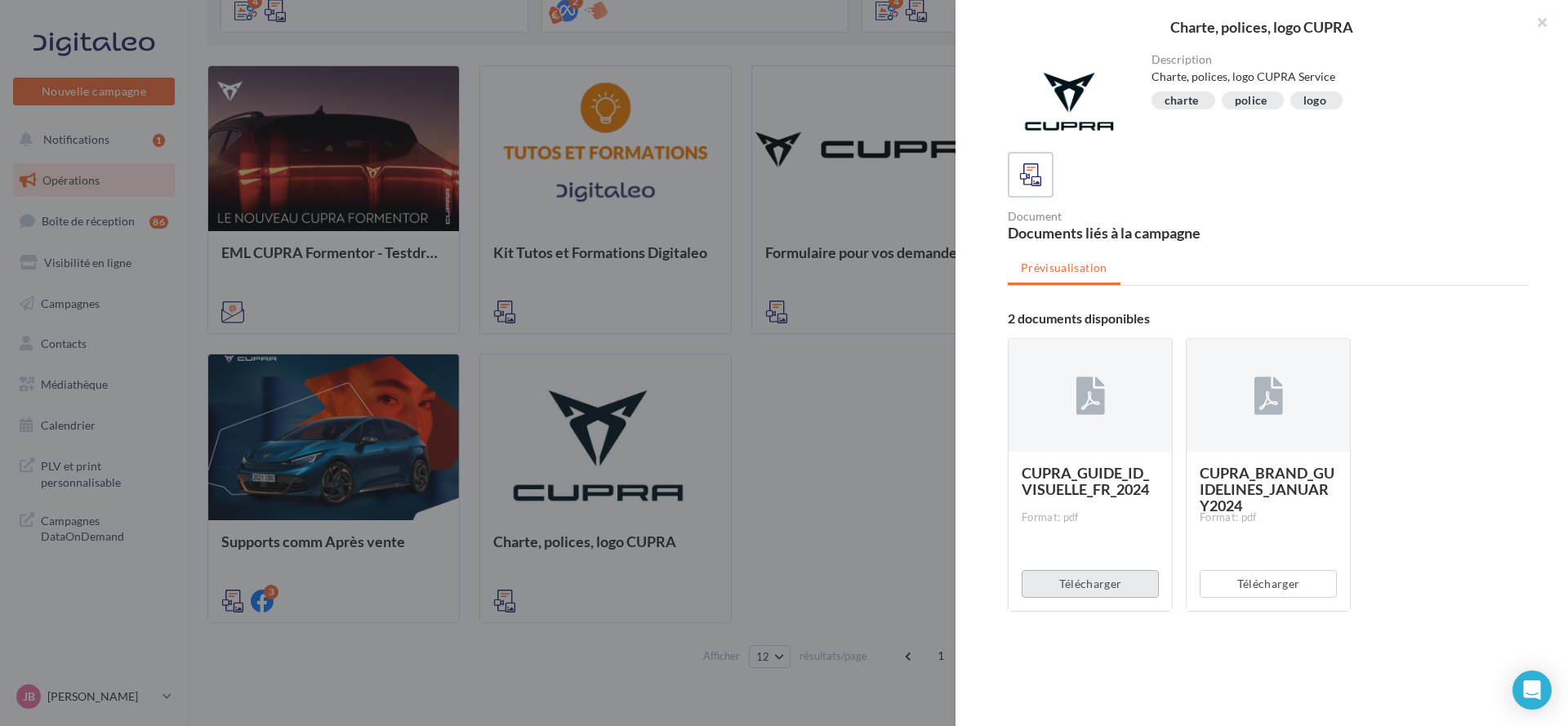
click at [1094, 574] on button "Télécharger" at bounding box center [1090, 584] width 137 height 28
click at [1553, 21] on button "button" at bounding box center [1535, 24] width 65 height 49
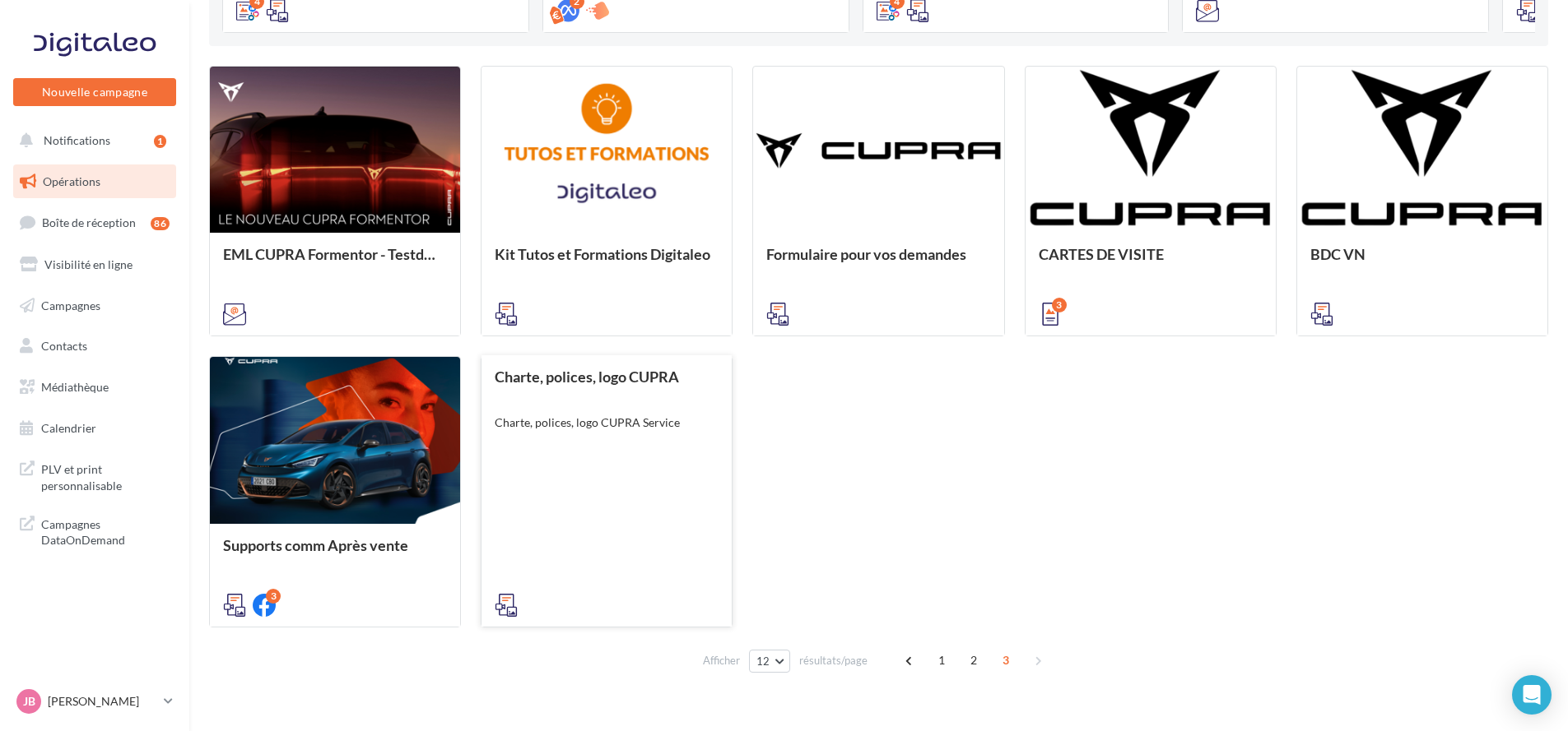
click at [585, 470] on div at bounding box center [606, 440] width 250 height 167
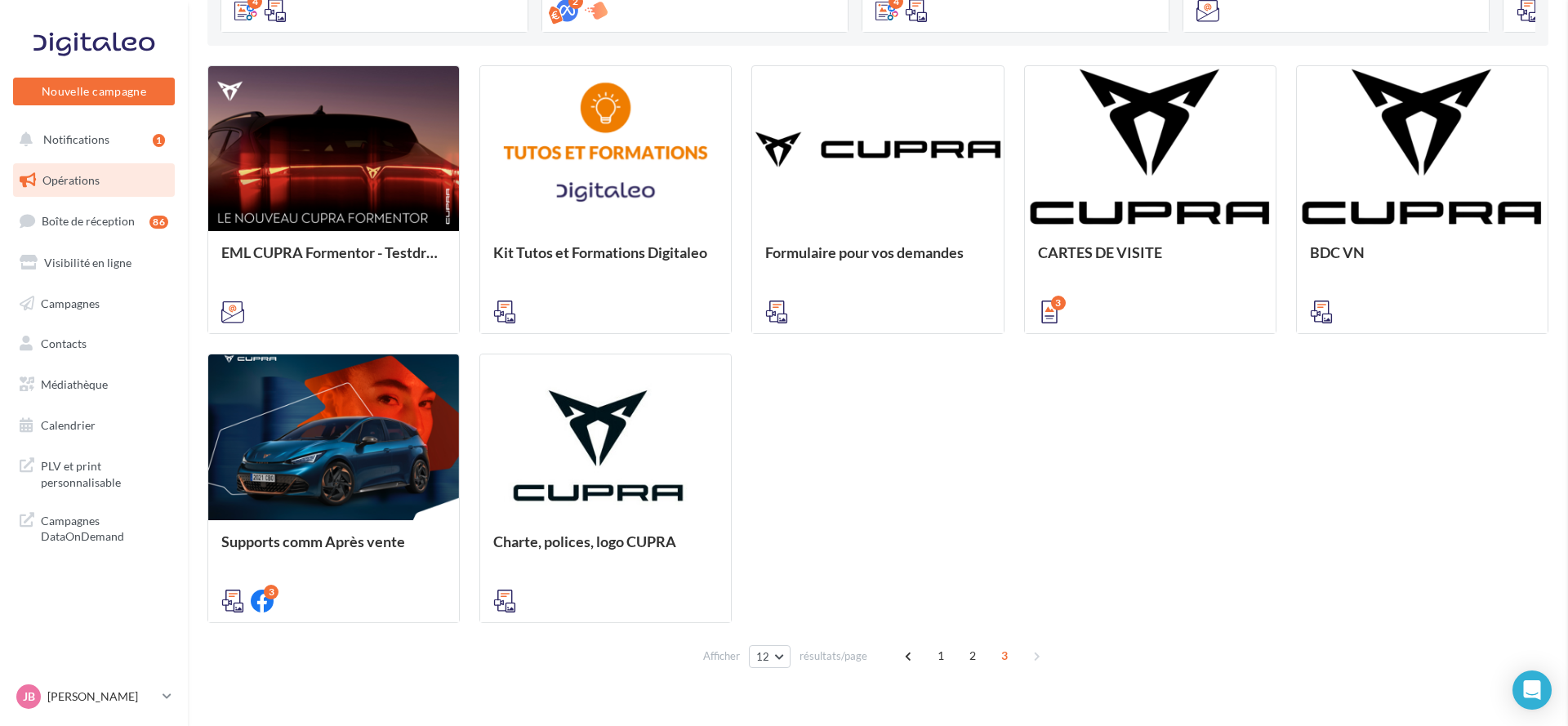
drag, startPoint x: 707, startPoint y: 343, endPoint x: 696, endPoint y: 344, distance: 11.0
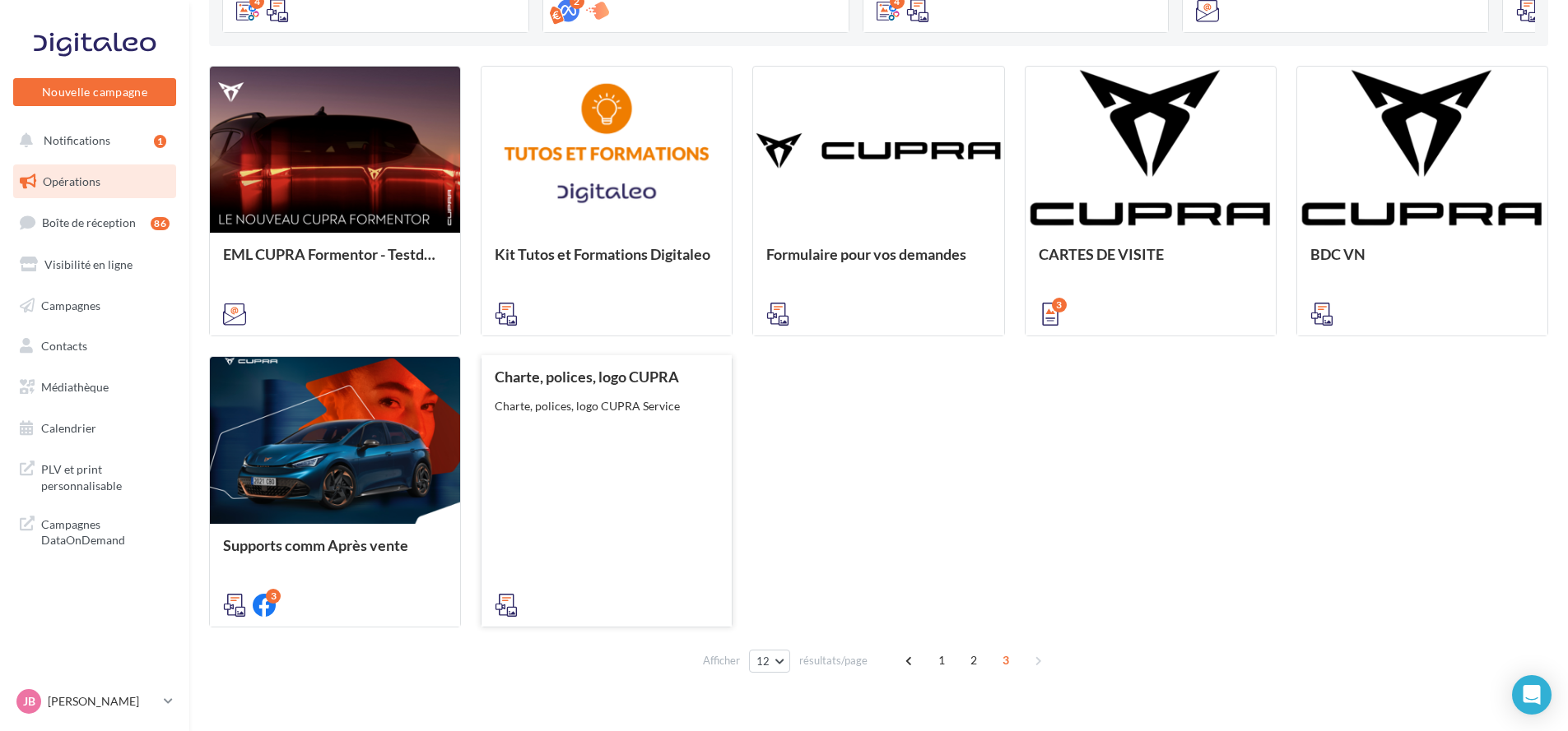
click at [619, 473] on div "Charte, polices, logo CUPRA Charte, polices, logo CUPRA Service" at bounding box center [606, 490] width 224 height 243
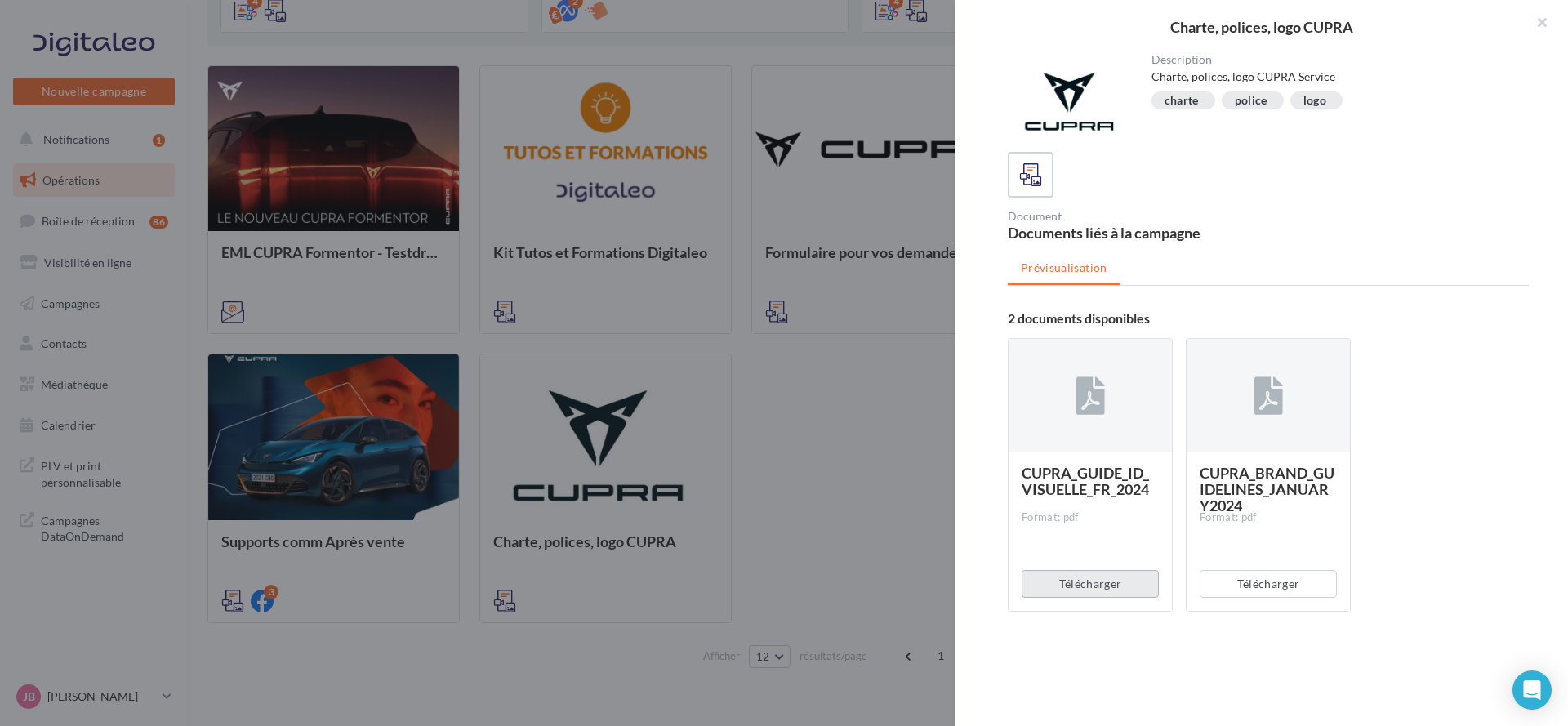
click at [1095, 588] on button "Télécharger" at bounding box center [1090, 584] width 137 height 28
click at [1096, 580] on div "Télécharger" at bounding box center [1090, 584] width 164 height 54
click at [1096, 580] on button "Télécharger" at bounding box center [1090, 584] width 137 height 28
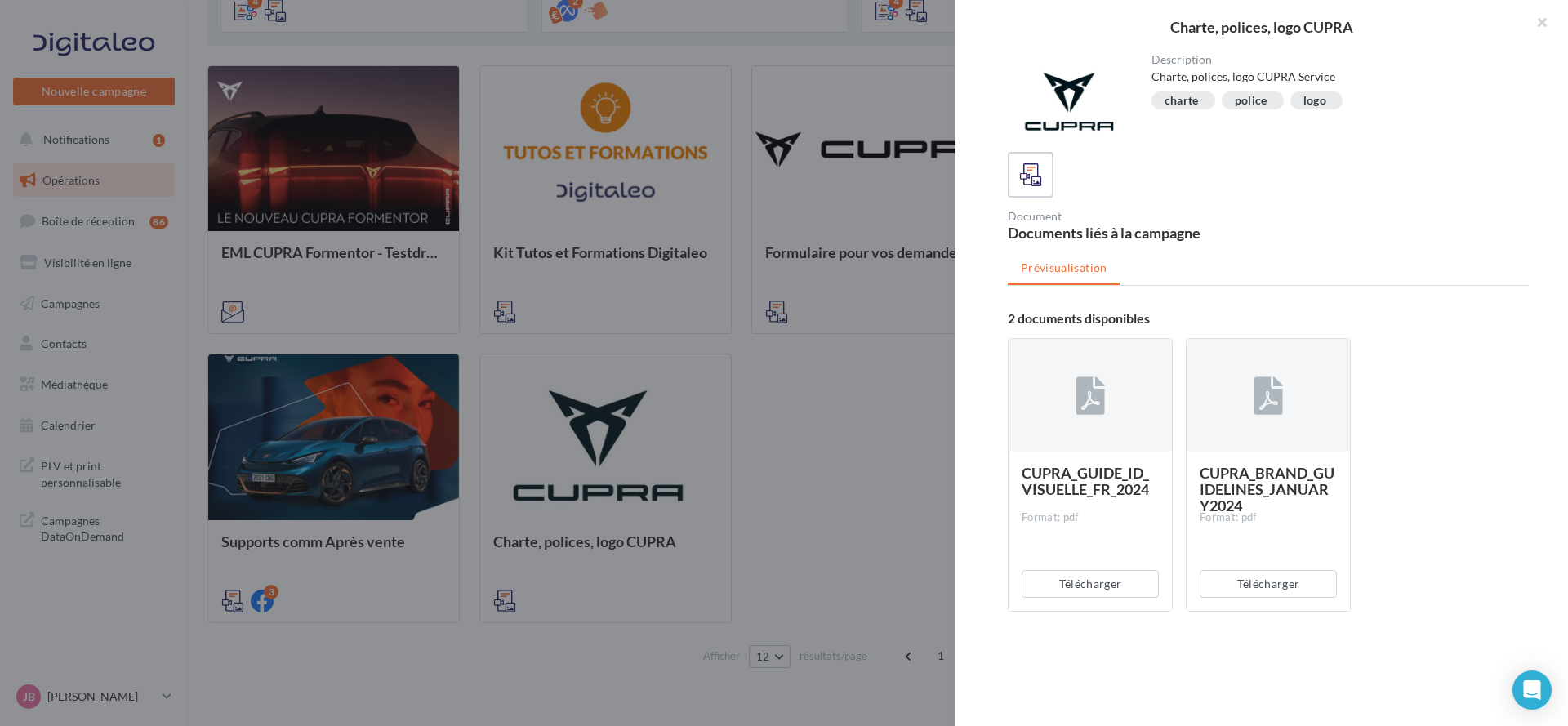
click at [1096, 578] on div "Télécharger" at bounding box center [1090, 584] width 164 height 54
click at [1096, 576] on button "Télécharger" at bounding box center [1090, 584] width 137 height 28
click at [749, 306] on div at bounding box center [784, 363] width 1568 height 726
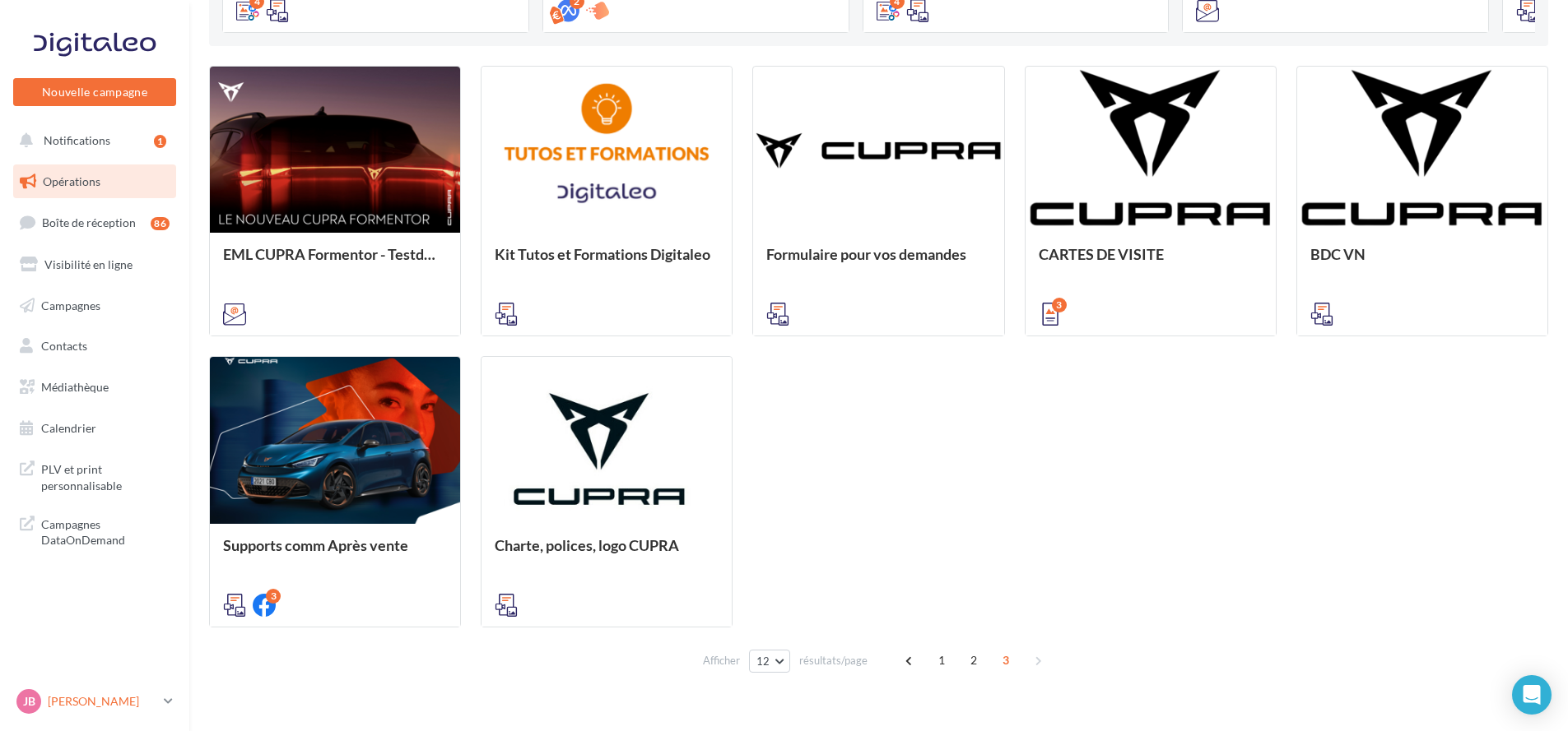
click at [115, 693] on p "[PERSON_NAME]" at bounding box center [102, 701] width 110 height 17
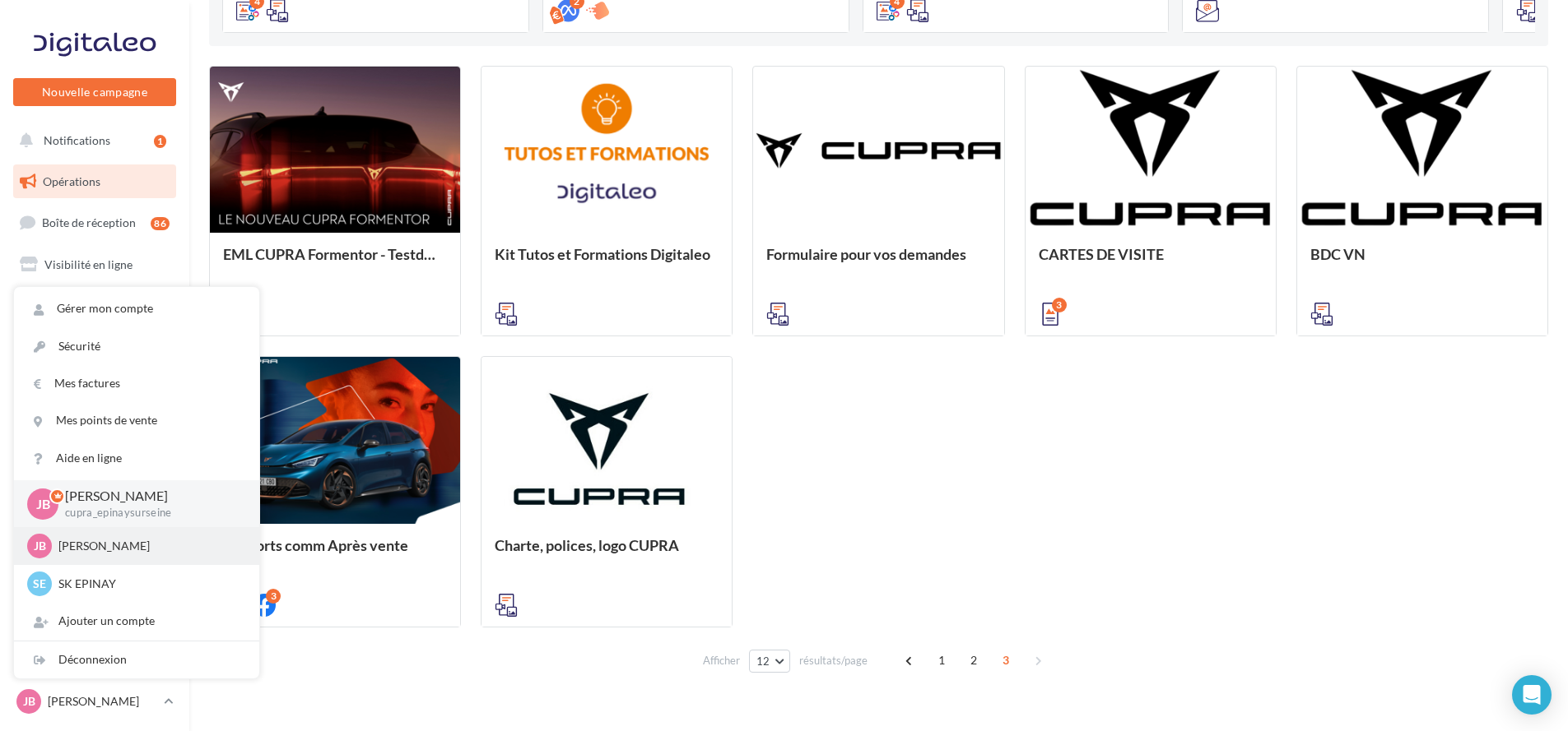
click at [155, 540] on p "[PERSON_NAME]" at bounding box center [149, 546] width 182 height 17
